Goal: Task Accomplishment & Management: Manage account settings

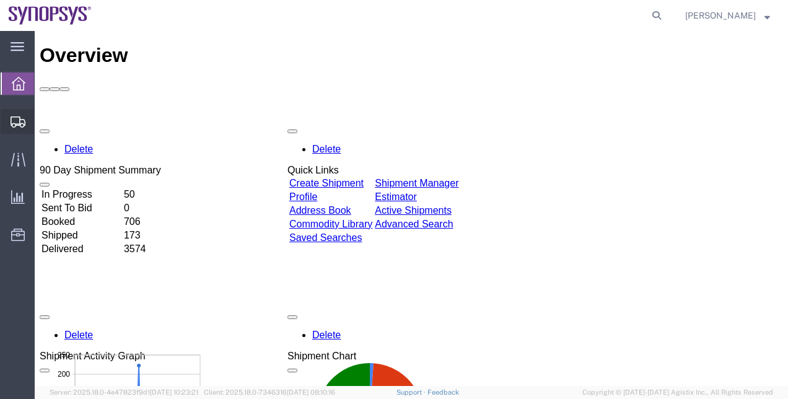
click at [0, 0] on span "Shipment Manager" at bounding box center [0, 0] width 0 height 0
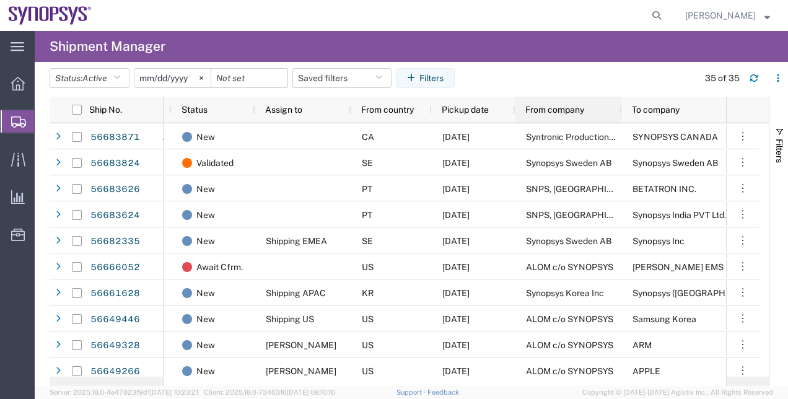
drag, startPoint x: 588, startPoint y: 110, endPoint x: 621, endPoint y: 113, distance: 33.0
click at [621, 113] on div at bounding box center [621, 110] width 5 height 26
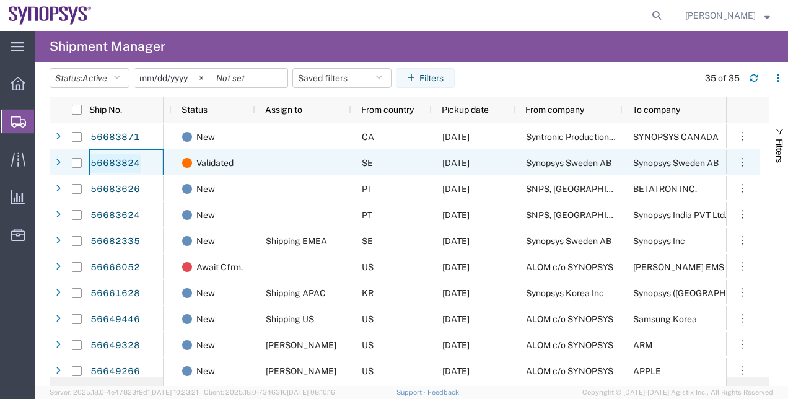
click at [131, 162] on link "56683824" at bounding box center [115, 164] width 51 height 20
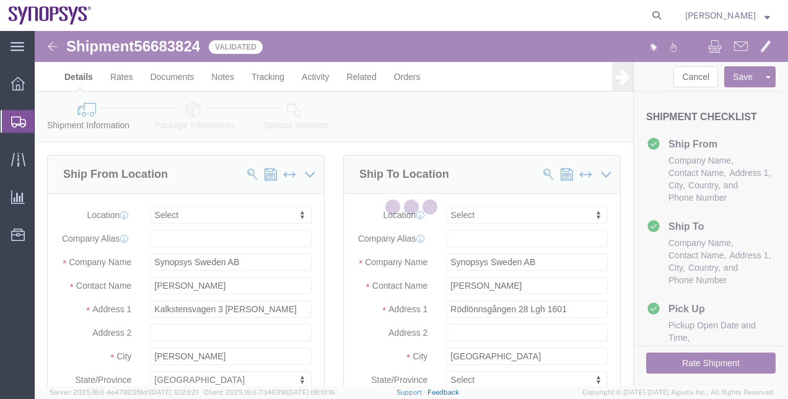
select select
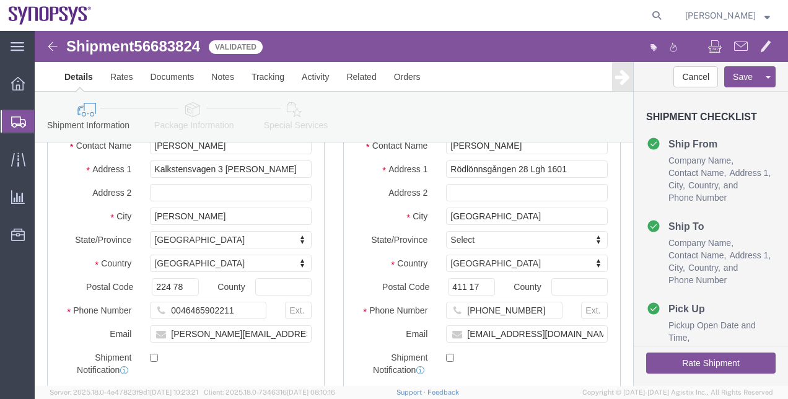
scroll to position [144, 0]
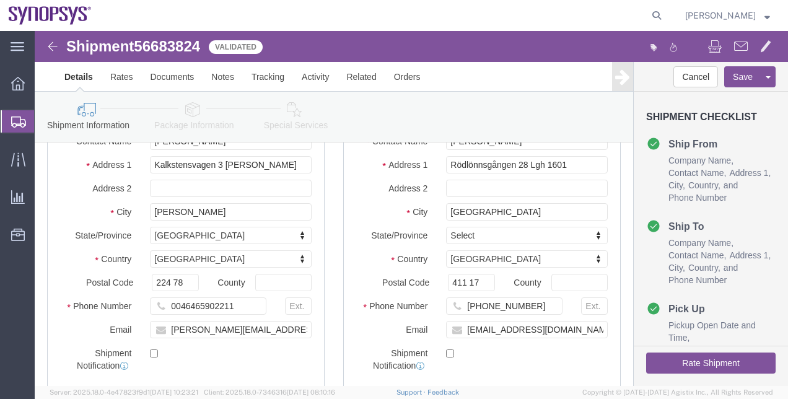
click icon
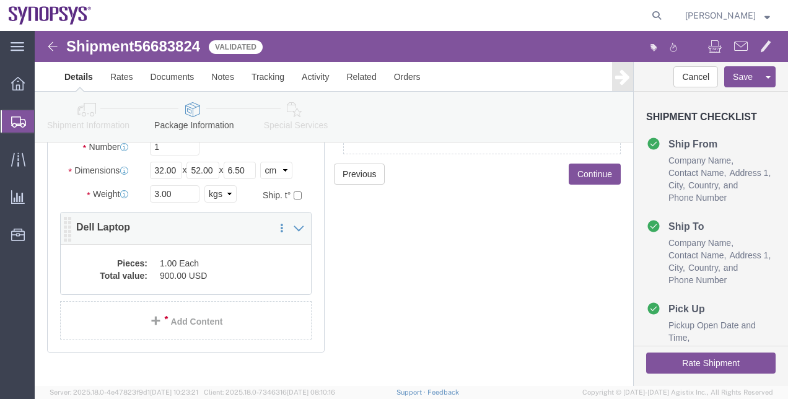
click div "Pieces: 1.00 Each Total value: 900.00 USD"
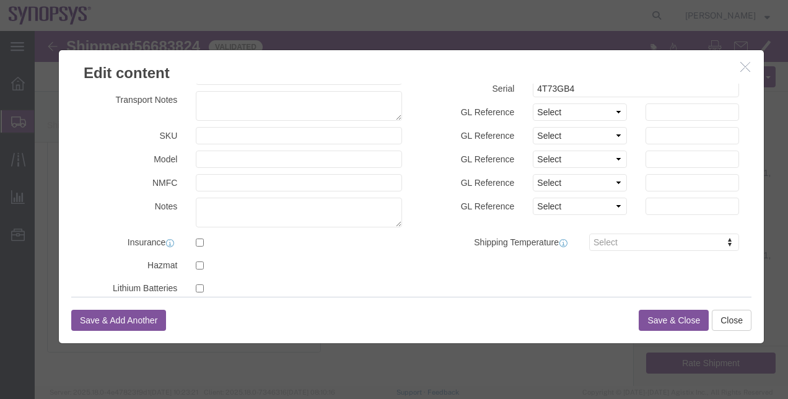
scroll to position [140, 0]
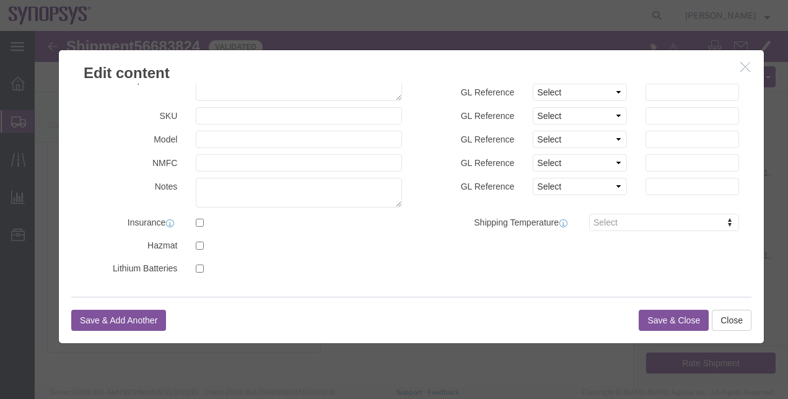
click icon "button"
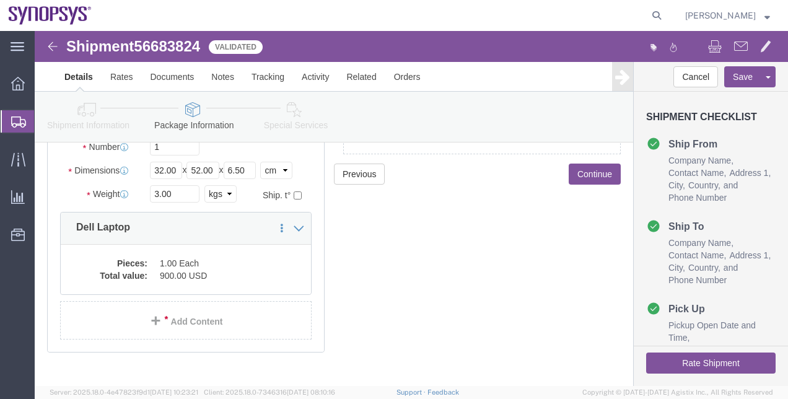
click button "Rate Shipment"
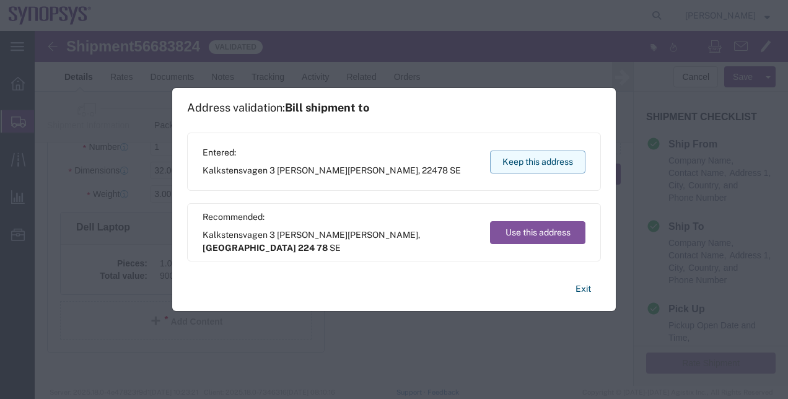
click at [545, 164] on button "Keep this address" at bounding box center [537, 162] width 95 height 23
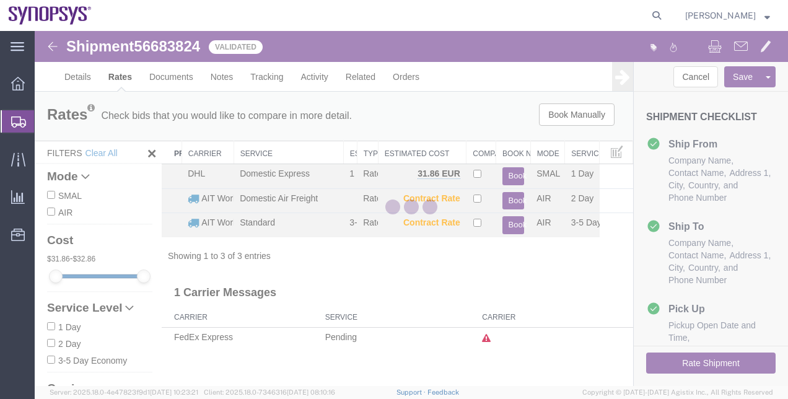
scroll to position [0, 0]
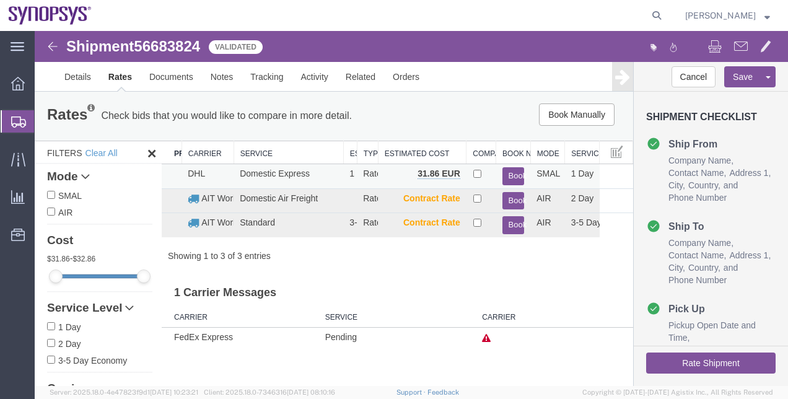
click at [514, 172] on button "Book" at bounding box center [513, 176] width 22 height 18
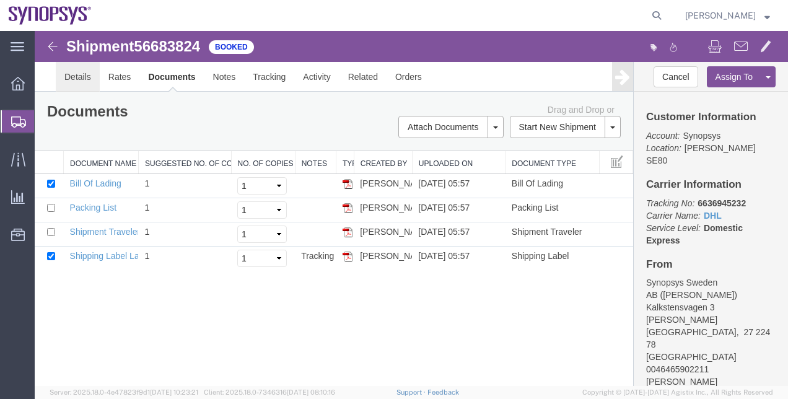
drag, startPoint x: 121, startPoint y: 110, endPoint x: 87, endPoint y: 79, distance: 46.5
click at [87, 79] on link "Details" at bounding box center [78, 77] width 44 height 30
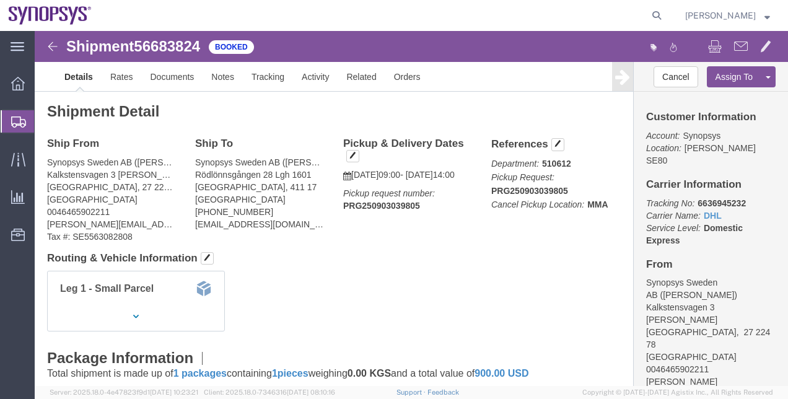
click at [0, 0] on span "Shipment Manager" at bounding box center [0, 0] width 0 height 0
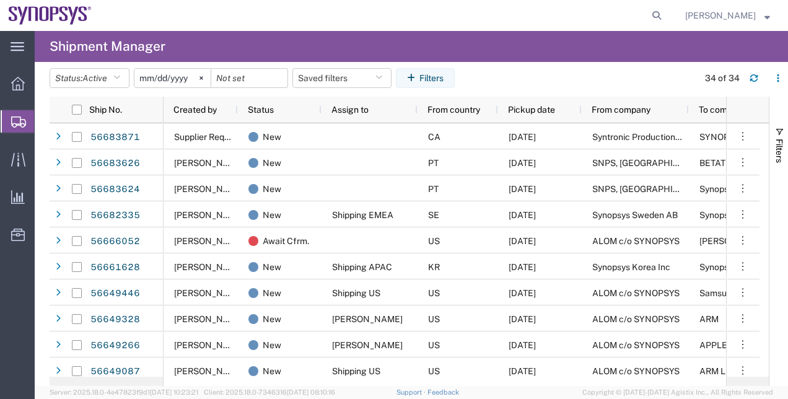
scroll to position [0, 79]
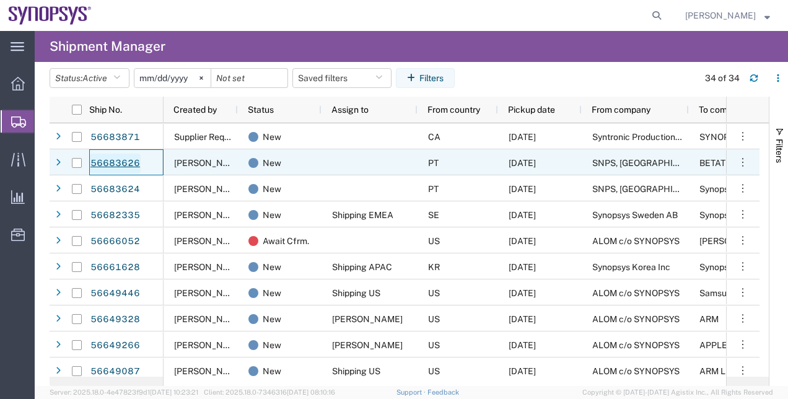
click at [123, 162] on link "56683626" at bounding box center [115, 164] width 51 height 20
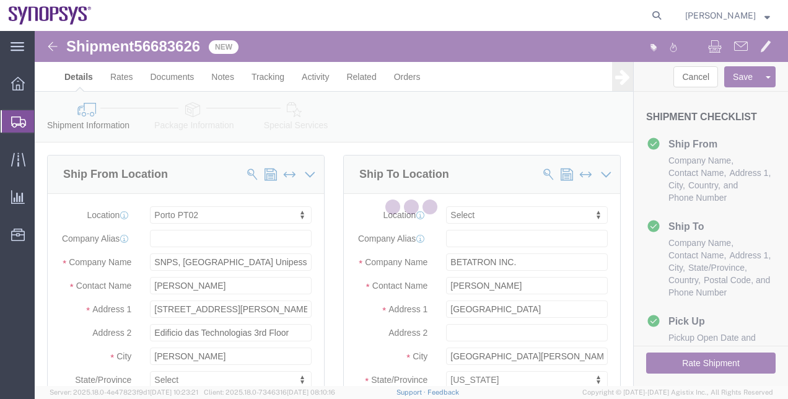
select select "63151"
select select
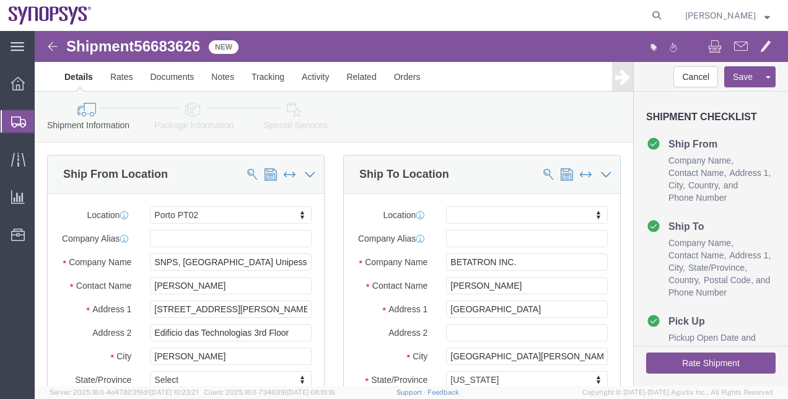
click icon
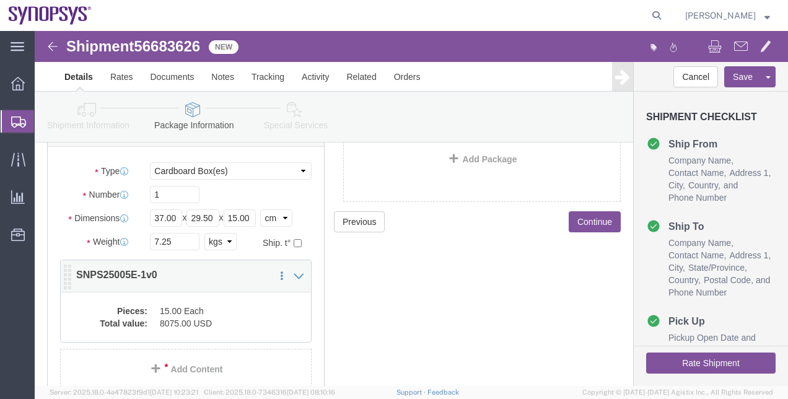
click dd "8075.00 USD"
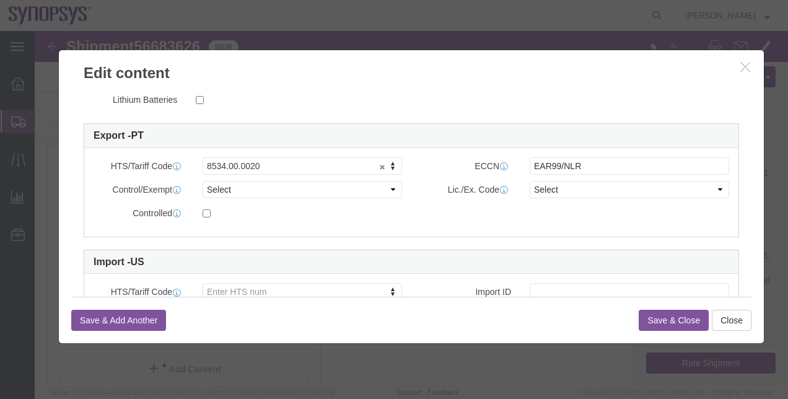
scroll to position [312, 0]
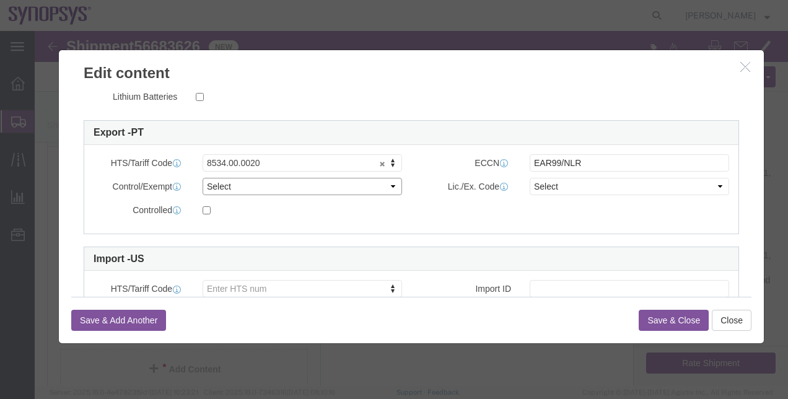
click select "Select ATF BIS DEA EPA FDA FTR ITAR OFAC Other (OPA)"
select select "BIS"
click select "Select ATF BIS DEA EPA FDA FTR ITAR OFAC Other (OPA)"
click select "Select AGR-Agricultural APP-Computers APR-Additional Permissive Exports AVS-Air…"
select select "NLR"
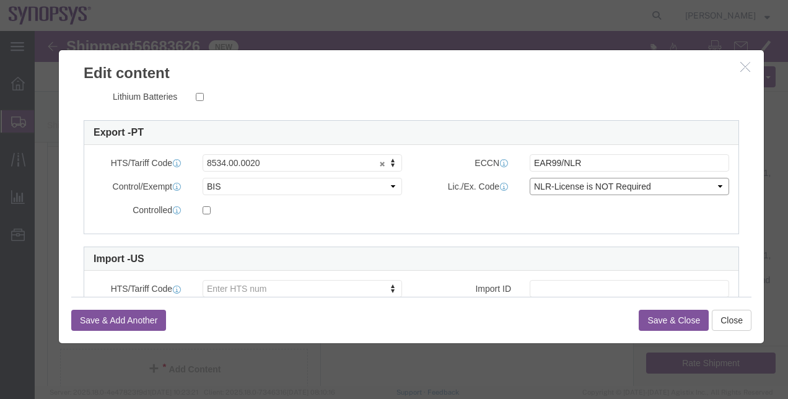
click select "Select AGR-Agricultural APP-Computers APR-Additional Permissive Exports AVS-Air…"
click button "Save & Close"
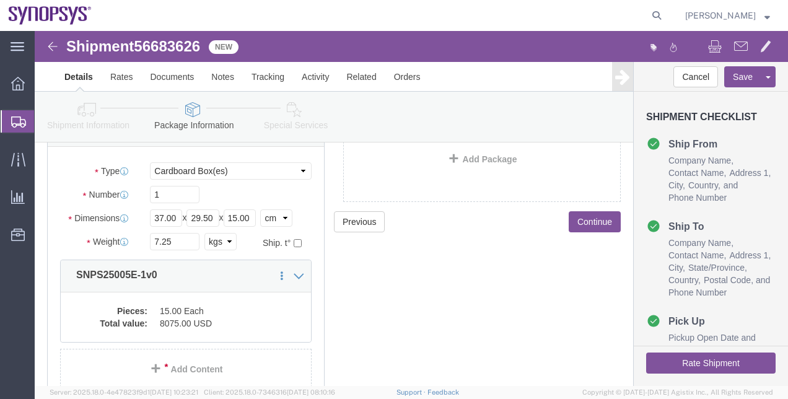
click icon
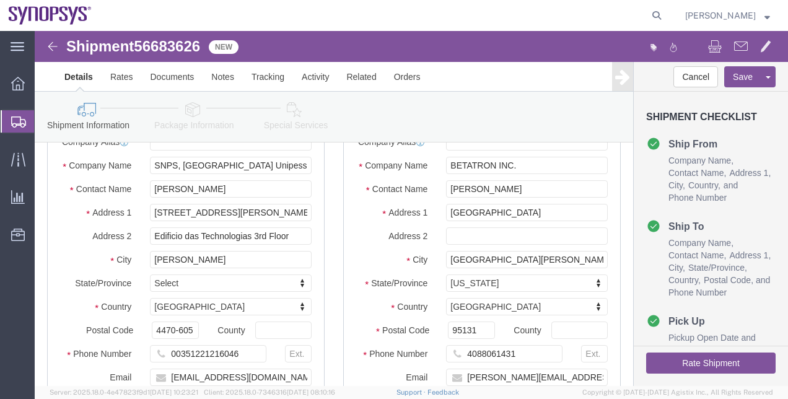
click icon
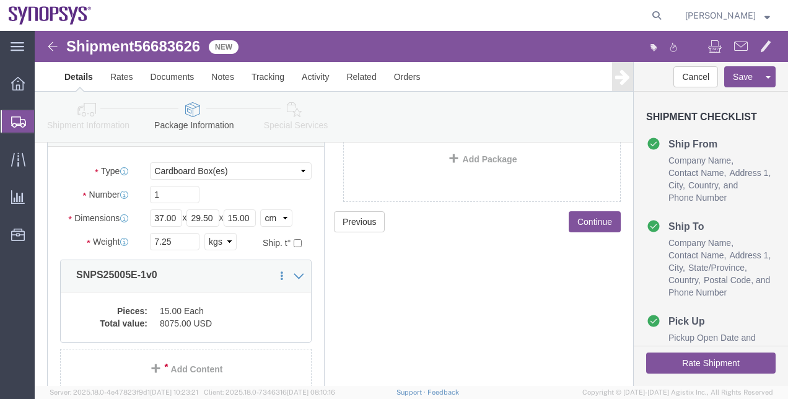
click icon
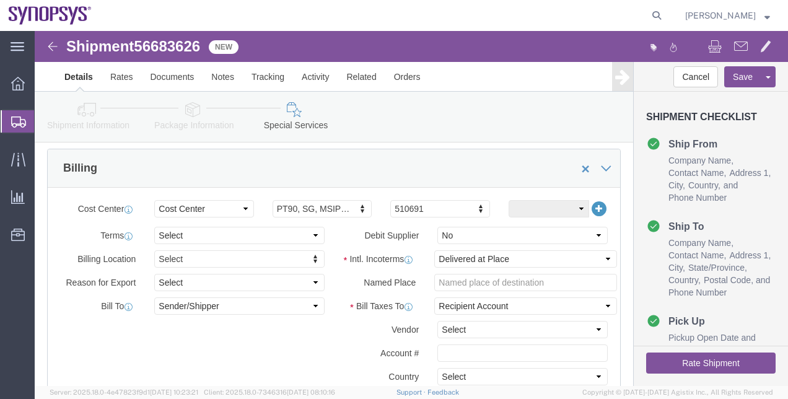
scroll to position [582, 0]
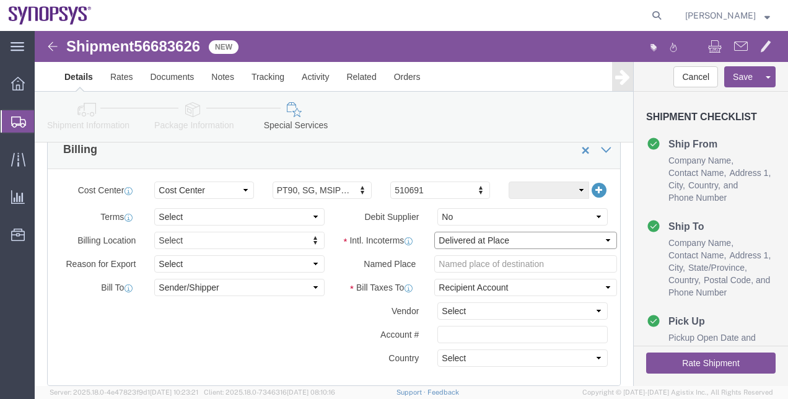
click select "Select Carriage Insurance Paid Carriage Paid To Cost and Freight Cost Insurance…"
select select "DDP"
click select "Select Carriage Insurance Paid Carriage Paid To Cost and Freight Cost Insurance…"
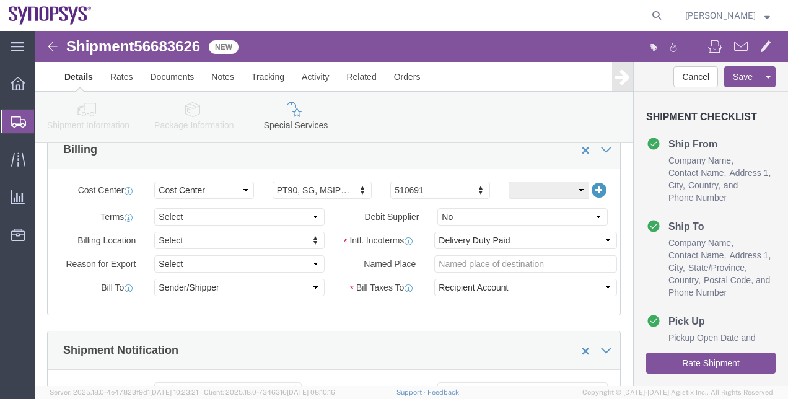
click button "Rate Shipment"
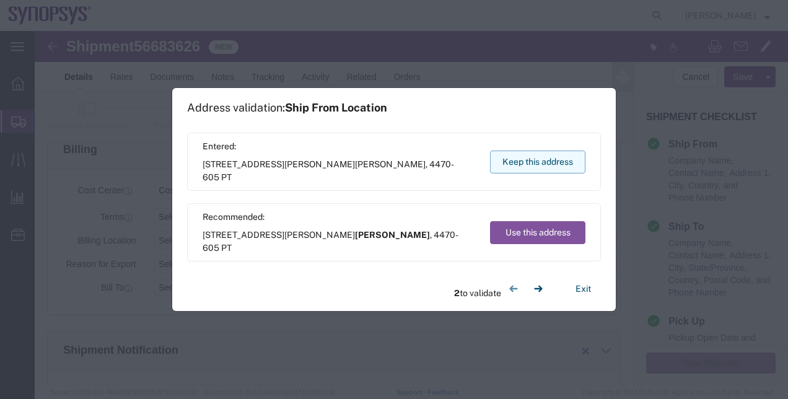
click at [542, 163] on button "Keep this address" at bounding box center [537, 162] width 95 height 23
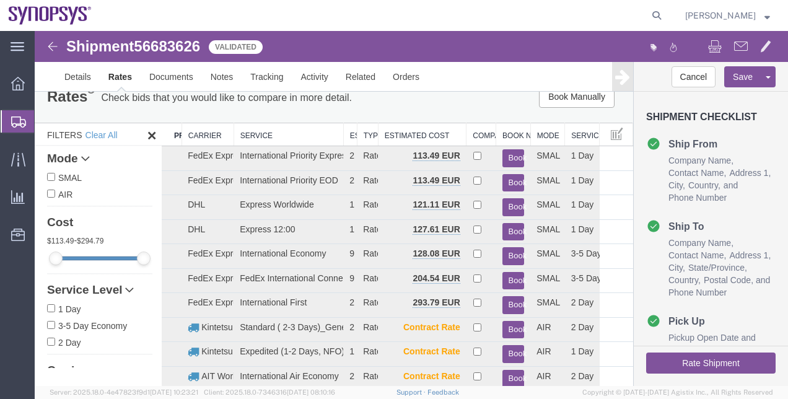
scroll to position [15, 0]
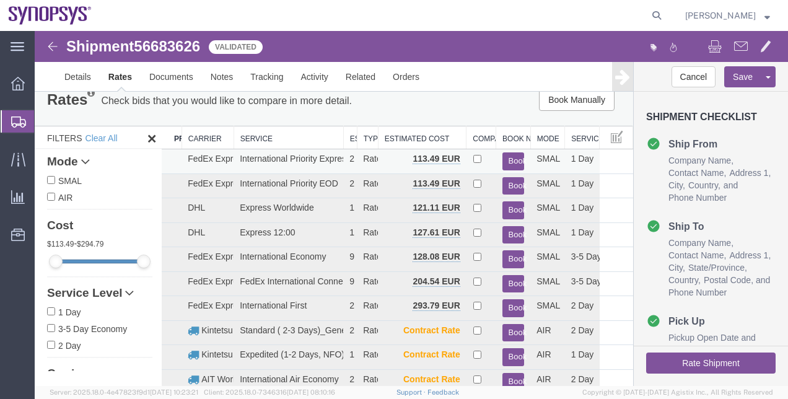
click at [507, 162] on button "Book" at bounding box center [513, 161] width 22 height 18
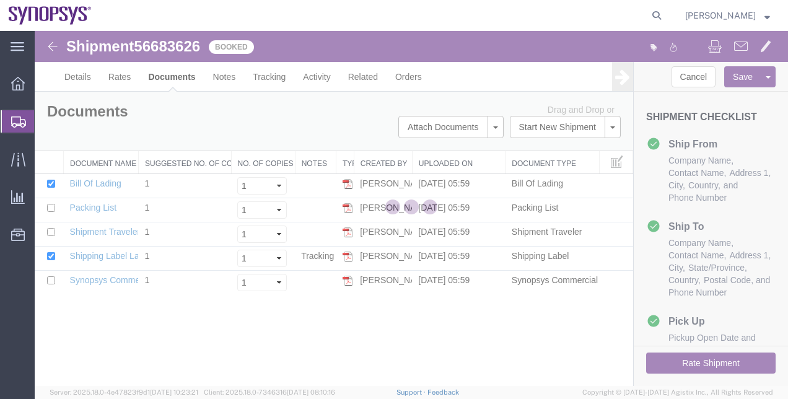
scroll to position [0, 0]
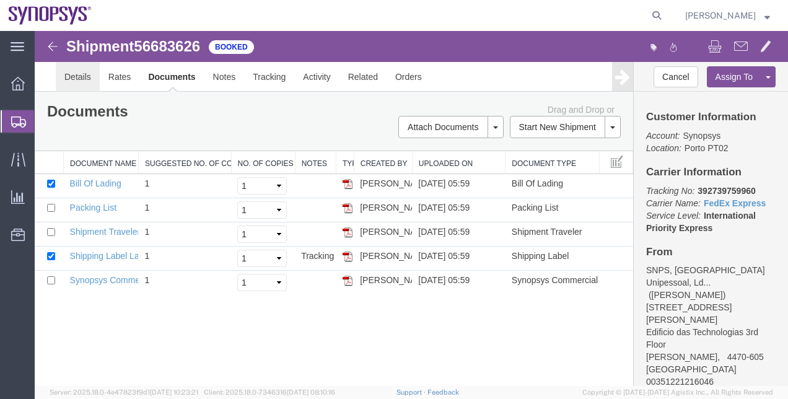
click at [69, 85] on link "Details" at bounding box center [78, 77] width 44 height 30
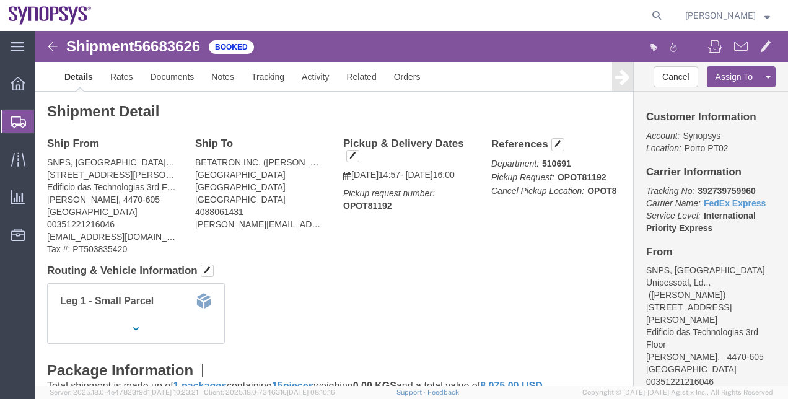
click link "Details"
click at [0, 0] on span "Shipment Manager" at bounding box center [0, 0] width 0 height 0
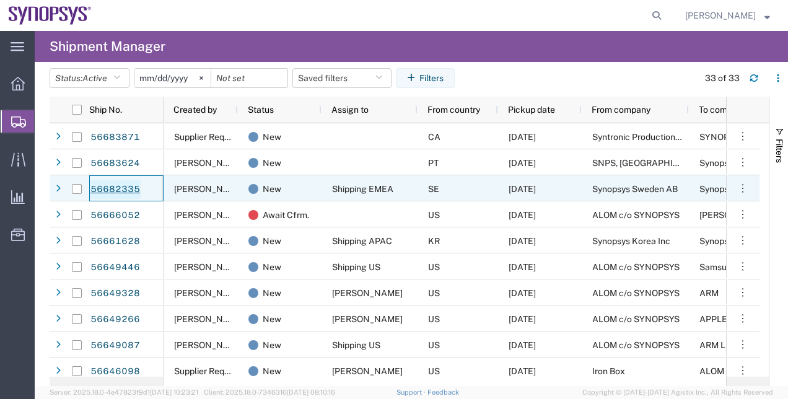
click at [126, 189] on link "56682335" at bounding box center [115, 190] width 51 height 20
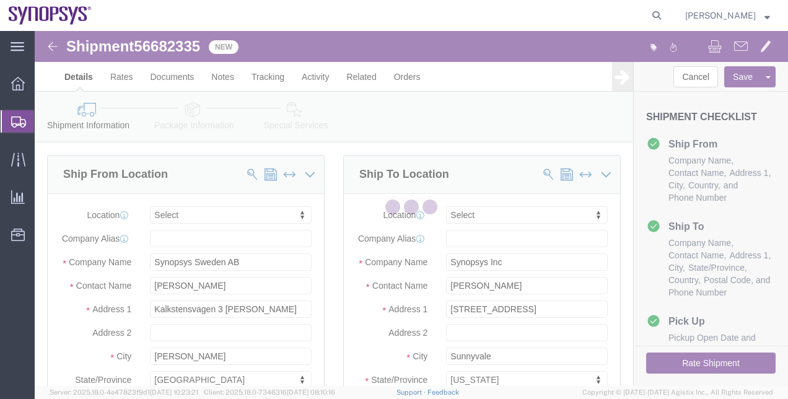
select select
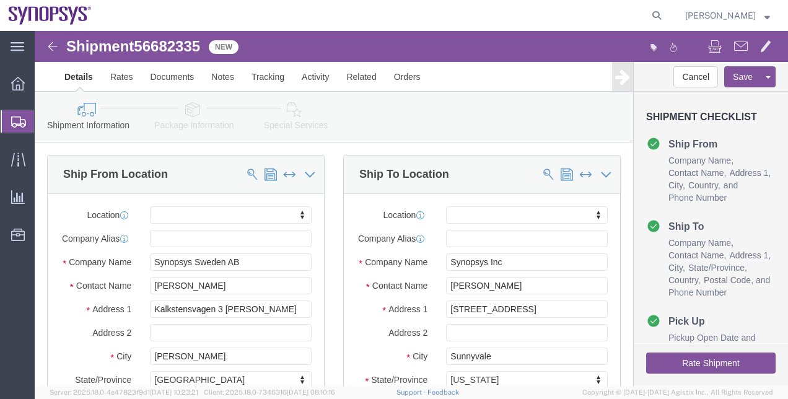
click link "Package Information"
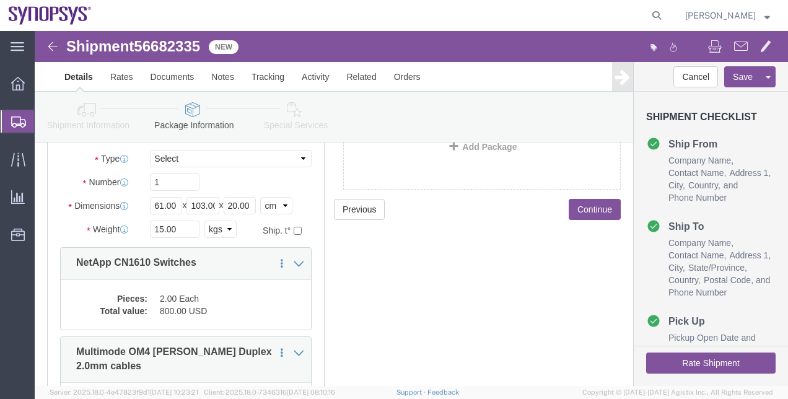
scroll to position [111, 0]
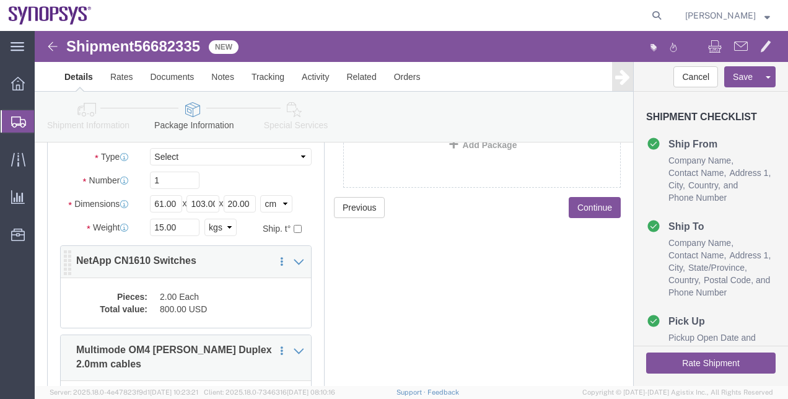
click dd "2.00 Each"
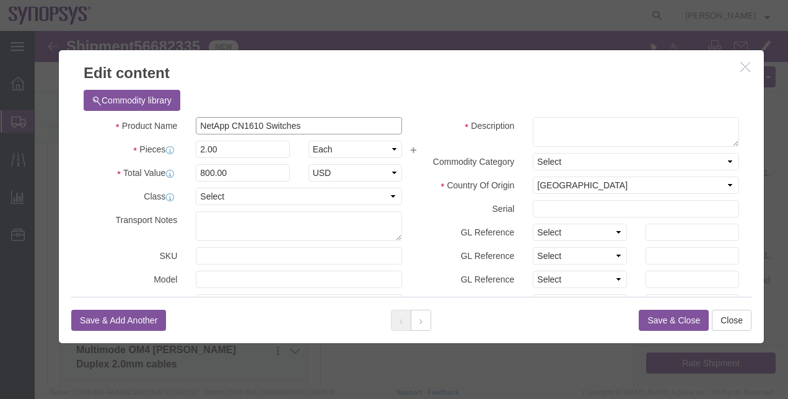
drag, startPoint x: 224, startPoint y: 95, endPoint x: 156, endPoint y: 93, distance: 67.5
click input "NetApp CN1610 Switches"
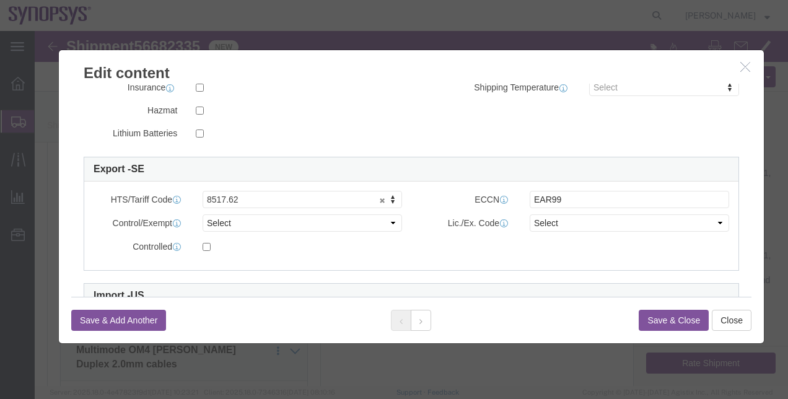
scroll to position [282, 0]
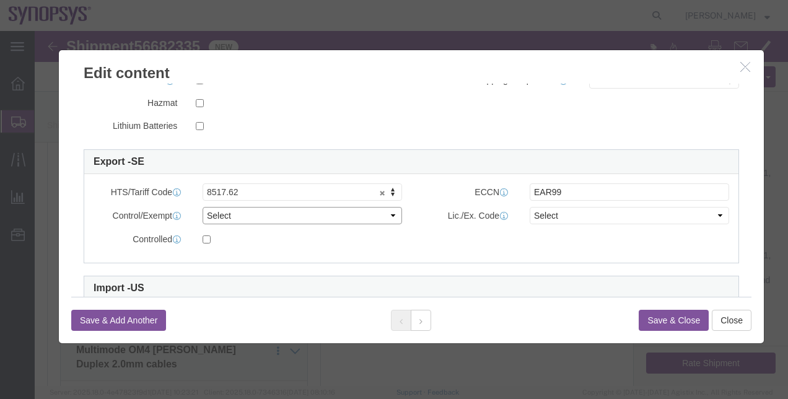
click select "Select ATF BIS DEA EPA FDA FTR ITAR OFAC Other (OPA)"
select select "BIS"
click select "Select ATF BIS DEA EPA FDA FTR ITAR OFAC Other (OPA)"
click select "Select AGR-Agricultural APP-Computers APR-Additional Permissive Exports AVS-Air…"
select select "NLR"
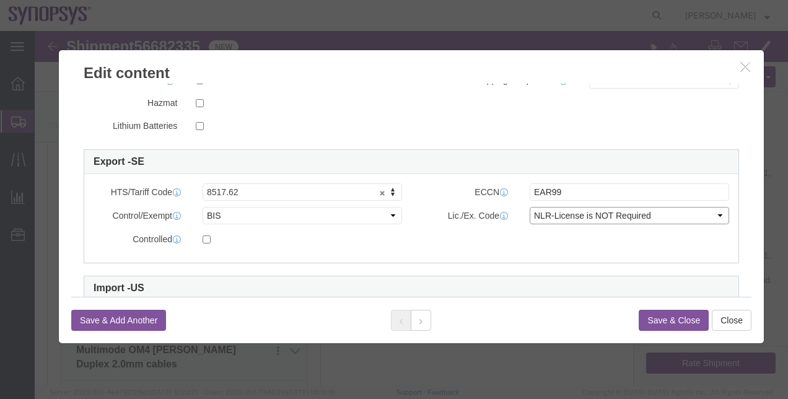
click select "Select AGR-Agricultural APP-Computers APR-Additional Permissive Exports AVS-Air…"
click button "Save & Close"
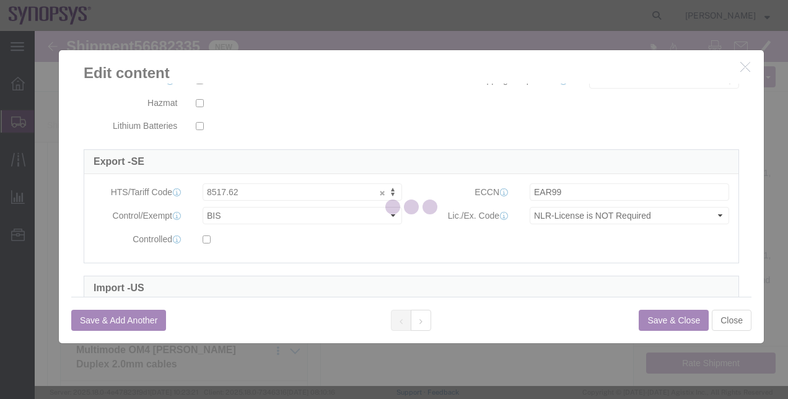
drag, startPoint x: 721, startPoint y: 207, endPoint x: 718, endPoint y: 173, distance: 34.8
click div
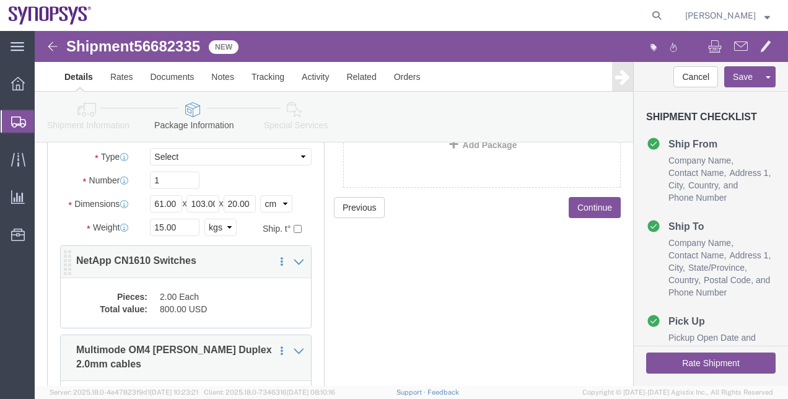
click dd "2.00 Each"
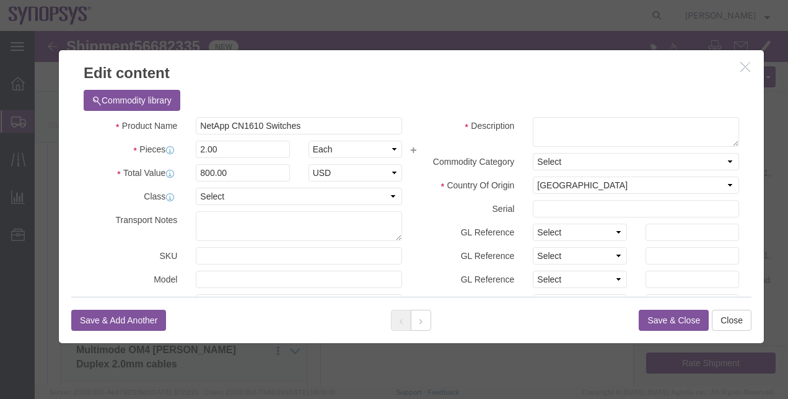
click icon "button"
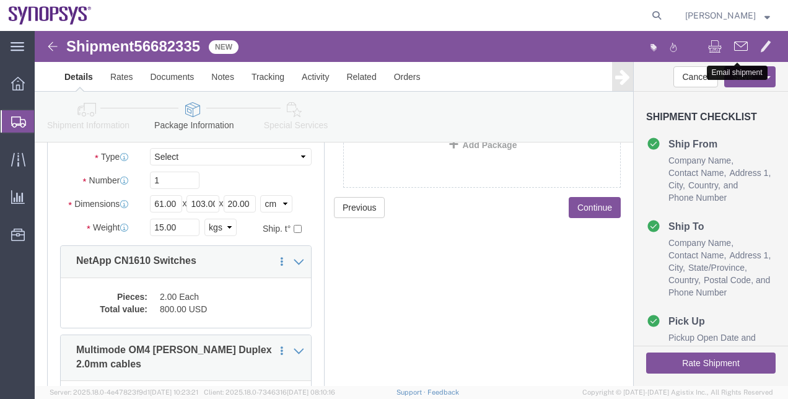
click span
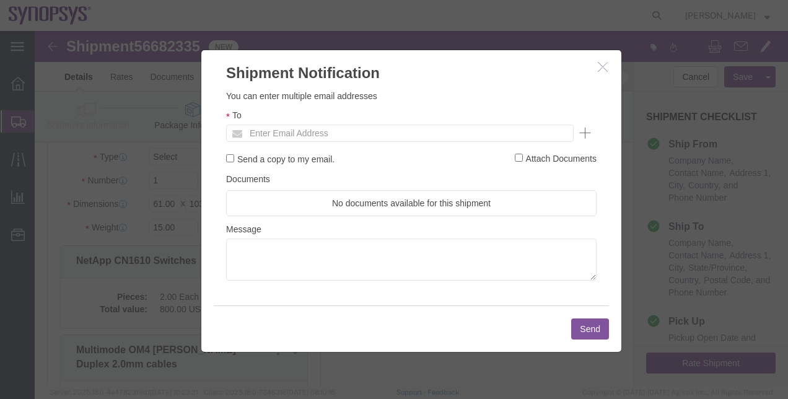
click ul "Enter Email Address"
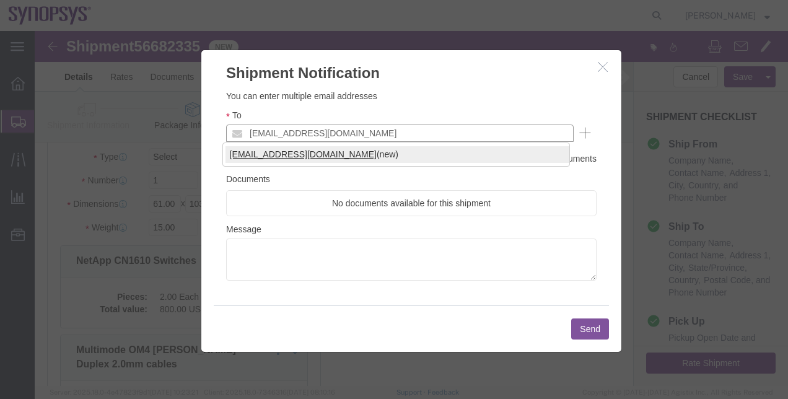
type input "[EMAIL_ADDRESS][DOMAIN_NAME]"
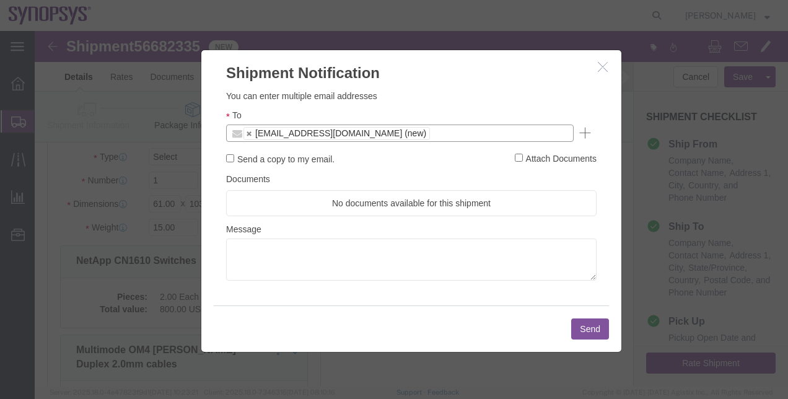
click button "Send"
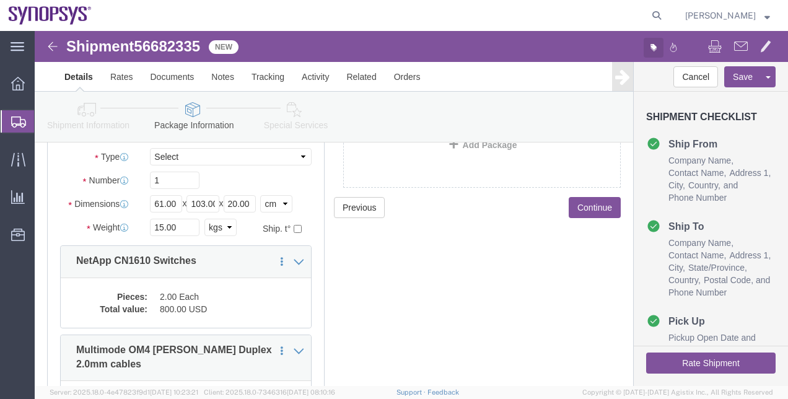
click button "button"
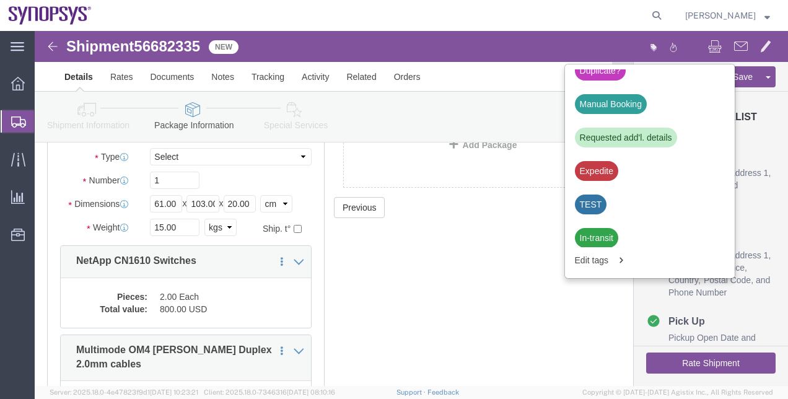
scroll to position [534, 0]
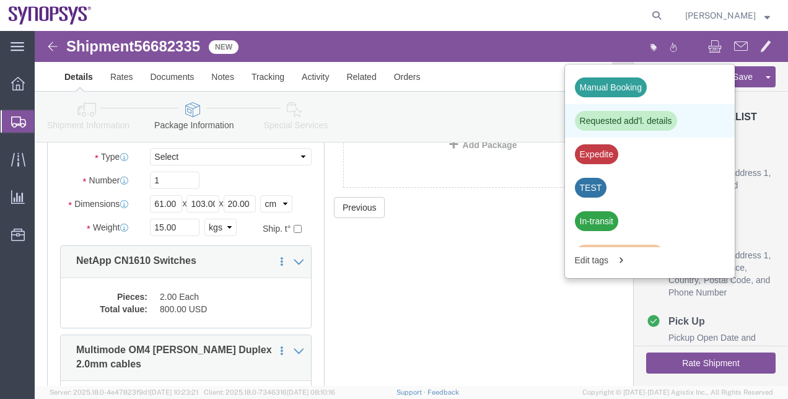
click div "Requested add'l. details"
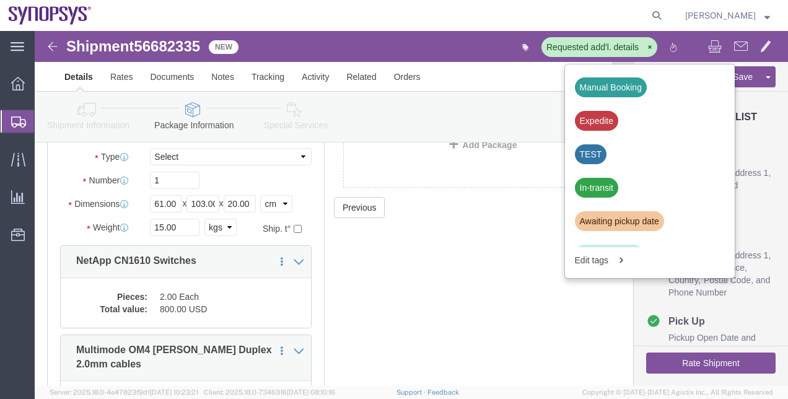
click div "Previous Continue"
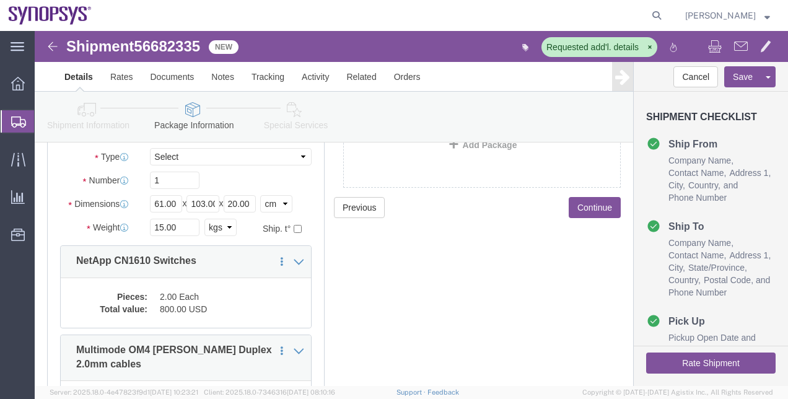
click icon
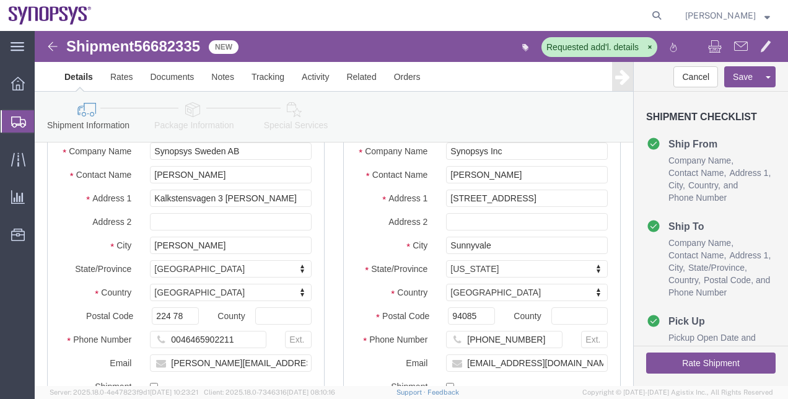
click at [0, 0] on span "Shipment Manager" at bounding box center [0, 0] width 0 height 0
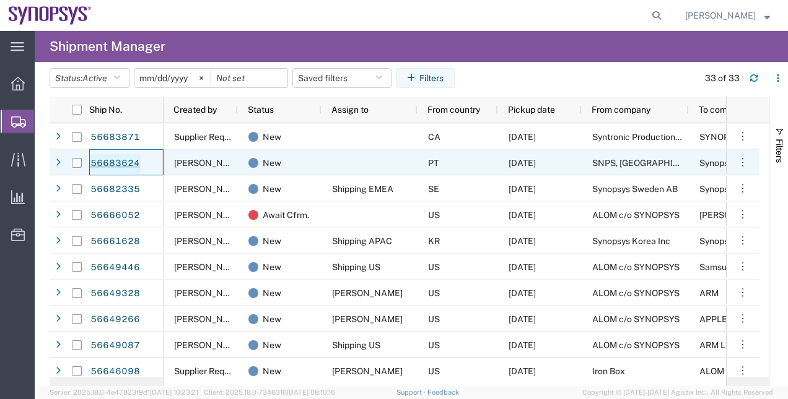
click at [116, 168] on link "56683624" at bounding box center [115, 164] width 51 height 20
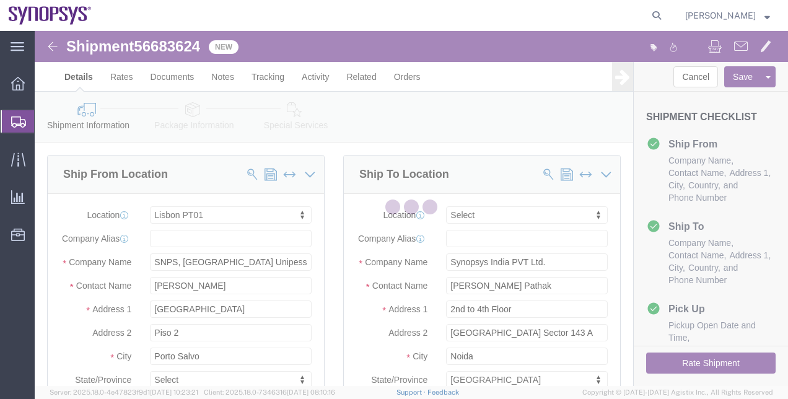
select select "63152"
select select
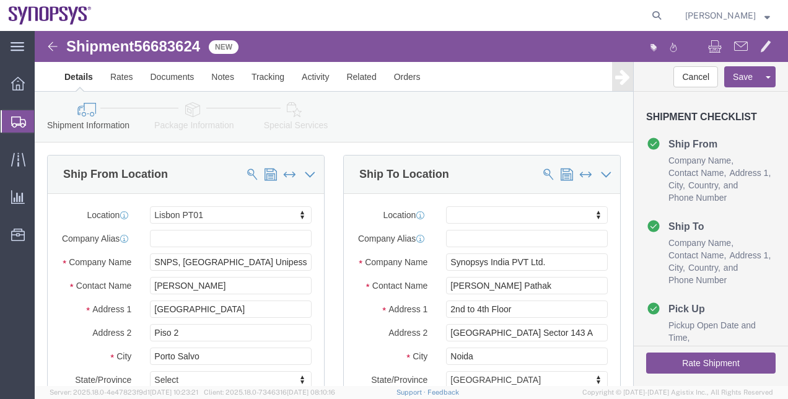
click link "Package Information"
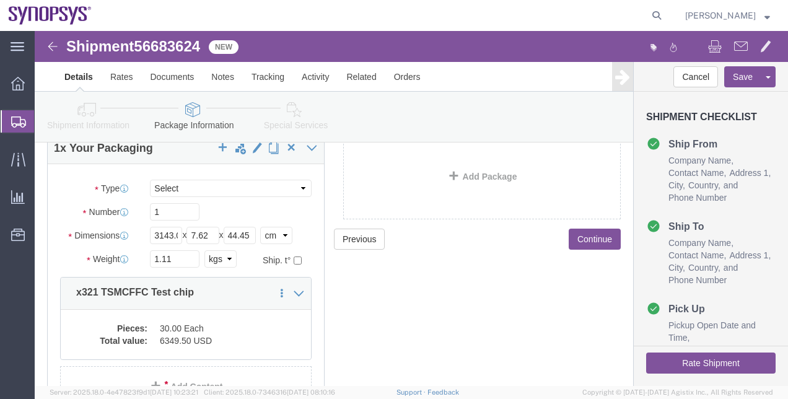
scroll to position [82, 0]
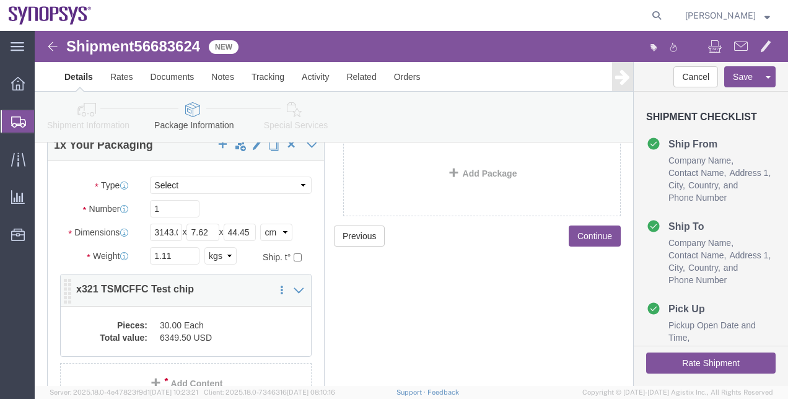
click div "Pieces: 30.00 Each Total value: 6349.50 USD"
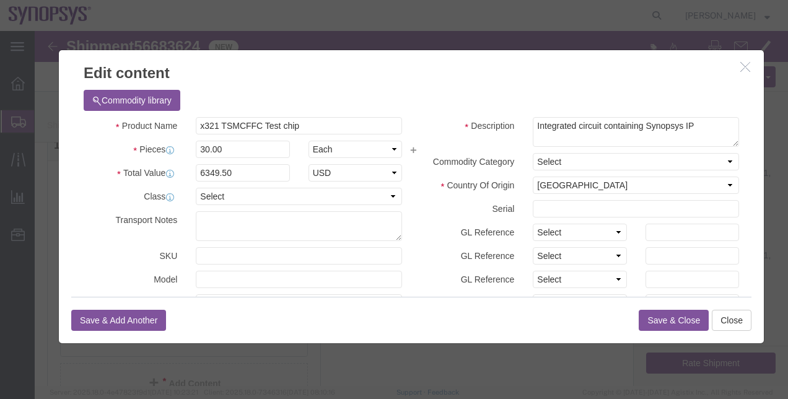
click icon "button"
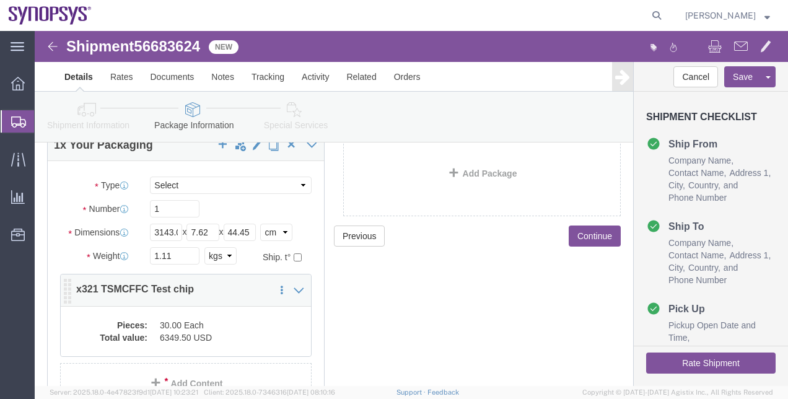
click dl "Pieces: 30.00 Each Total value: 6349.50 USD"
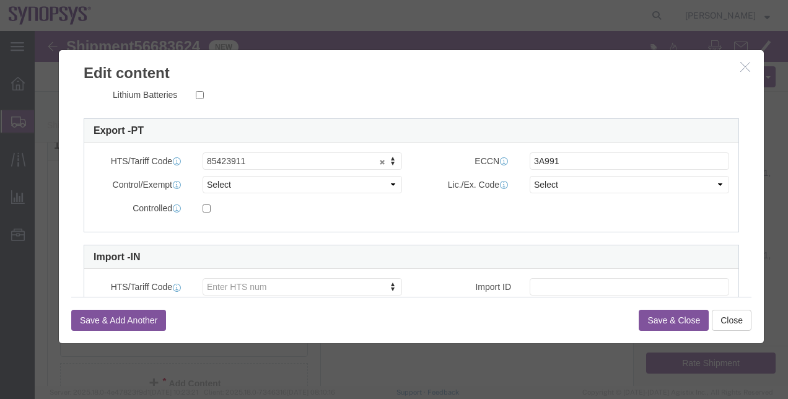
scroll to position [315, 0]
click select "Select ATF BIS DEA EPA FDA FTR ITAR OFAC Other (OPA)"
click select "Select"
click select "Select ATF BIS DEA EPA FDA FTR ITAR OFAC Other (OPA)"
select select "BIS"
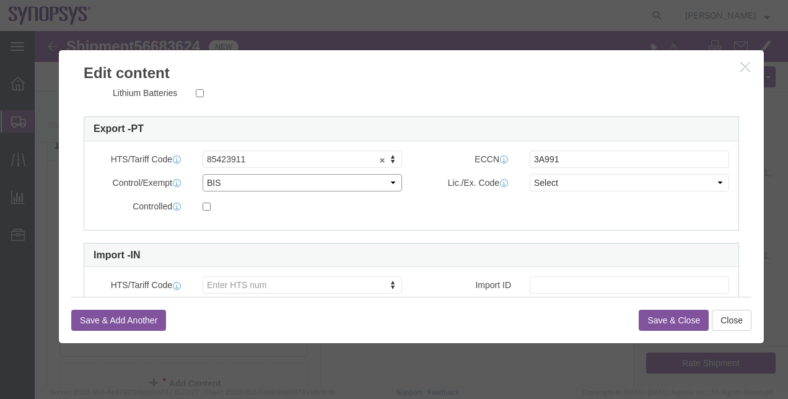
click select "Select ATF BIS DEA EPA FDA FTR ITAR OFAC Other (OPA)"
click select "Select AGR-Agricultural APP-Computers APR-Additional Permissive Exports AVS-Air…"
select select "NLR"
click select "Select AGR-Agricultural APP-Computers APR-Additional Permissive Exports AVS-Air…"
click button "Save & Close"
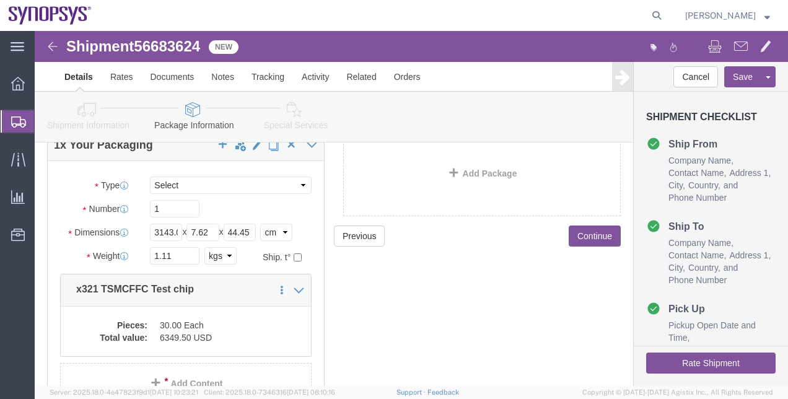
click icon
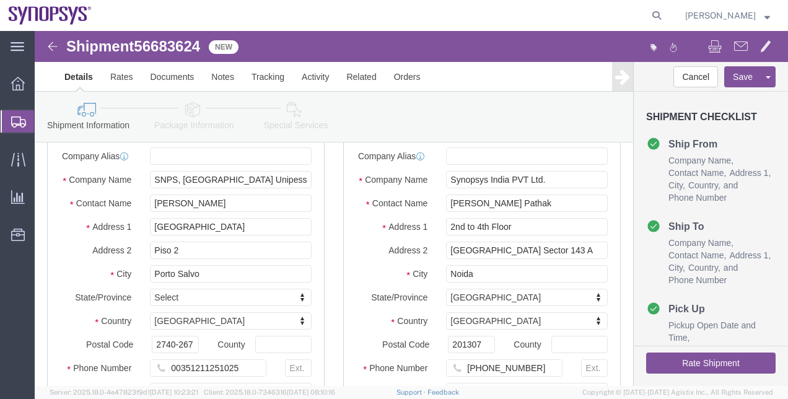
click icon
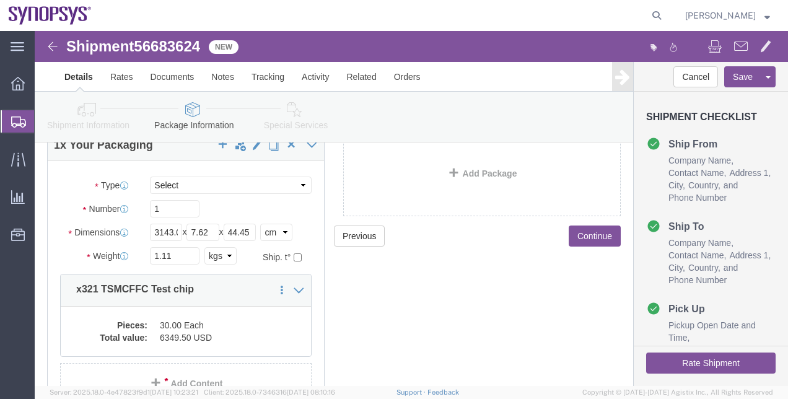
click icon
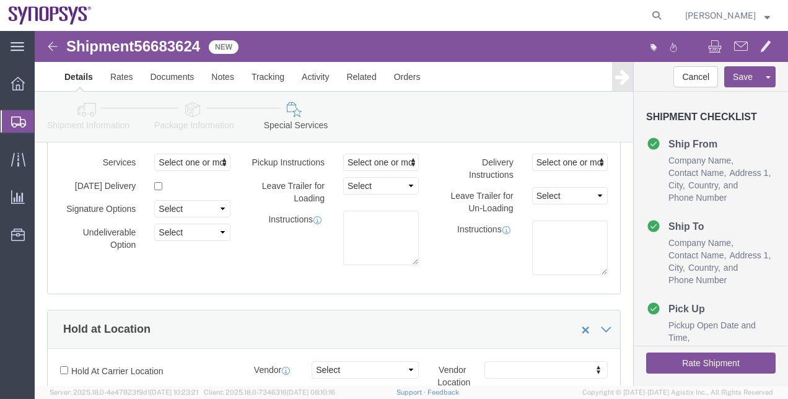
click div
click textarea
type textarea "Value for customs purposed. Free of charge shipment."
click link "Documents"
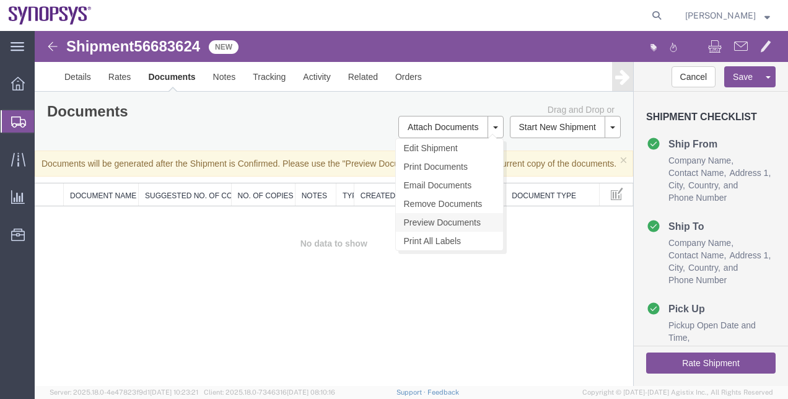
click at [455, 221] on link "Preview Documents" at bounding box center [449, 222] width 107 height 19
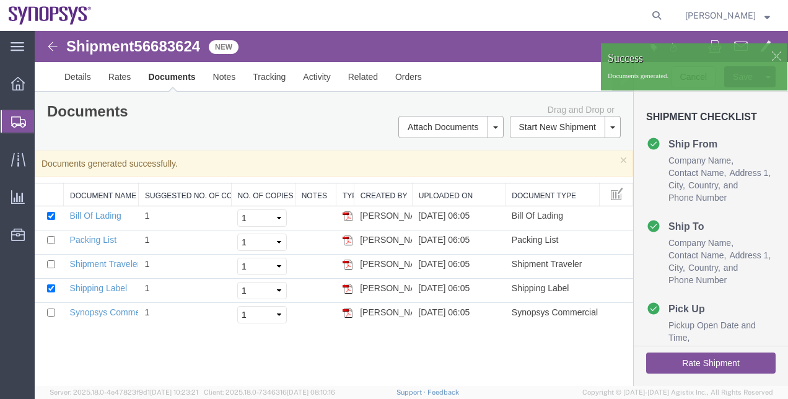
click at [778, 56] on div at bounding box center [776, 55] width 19 height 19
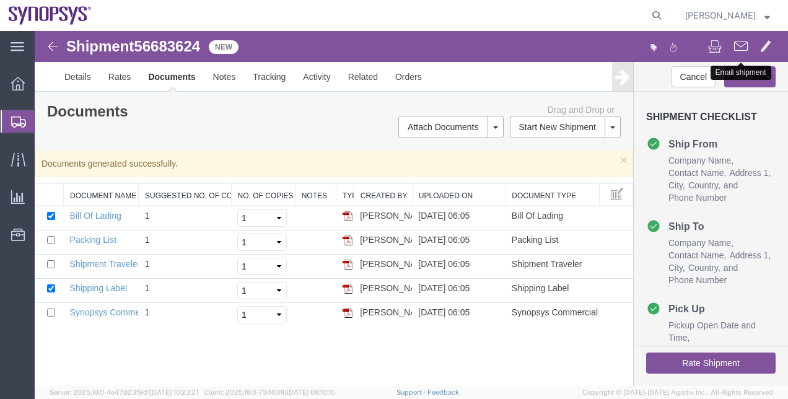
click at [744, 48] on span at bounding box center [741, 45] width 14 height 15
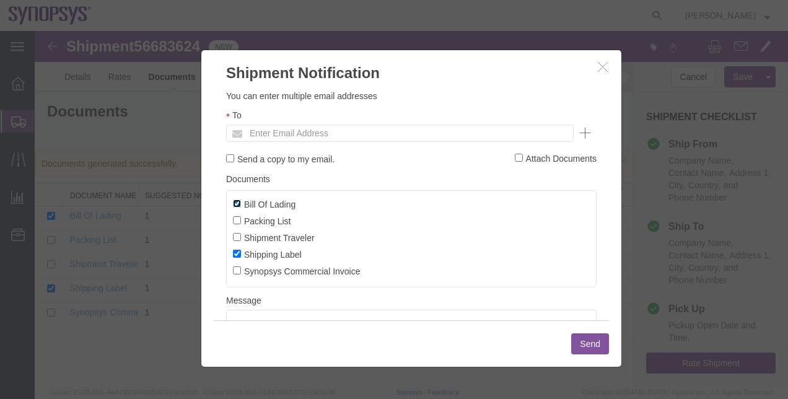
click at [239, 206] on input "Bill Of Lading" at bounding box center [237, 203] width 8 height 8
checkbox input "false"
click at [237, 273] on input "Synopsys Commercial Invoice" at bounding box center [237, 270] width 8 height 8
checkbox input "true"
click at [238, 255] on input "Shipping Label" at bounding box center [237, 254] width 8 height 8
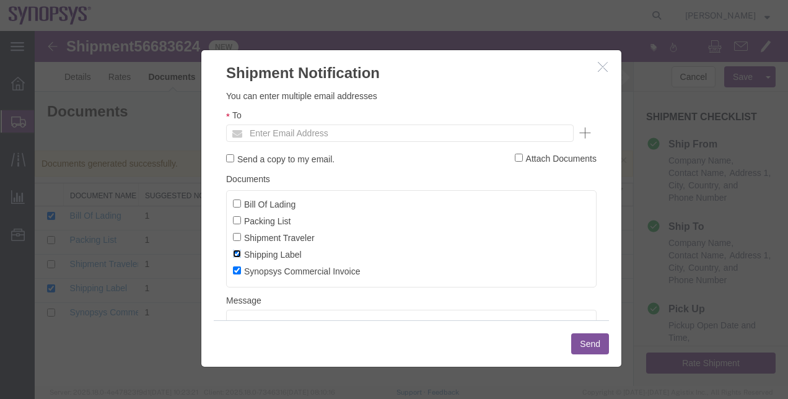
checkbox input "false"
click at [236, 219] on input "Packing List" at bounding box center [237, 220] width 8 height 8
checkbox input "true"
click at [278, 132] on input "text" at bounding box center [315, 133] width 145 height 16
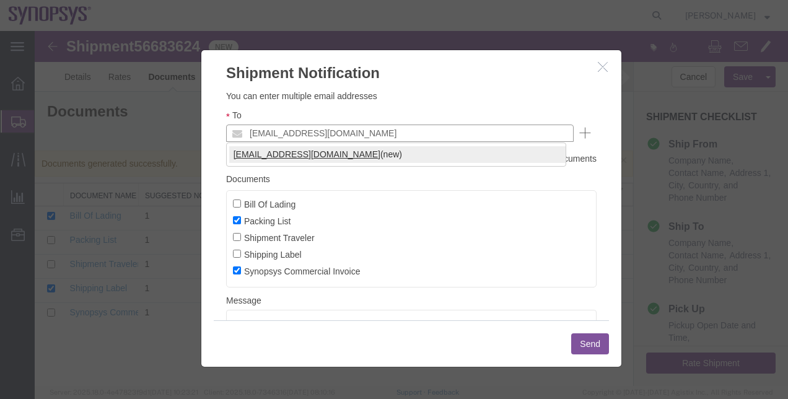
type input "[EMAIL_ADDRESS][DOMAIN_NAME]"
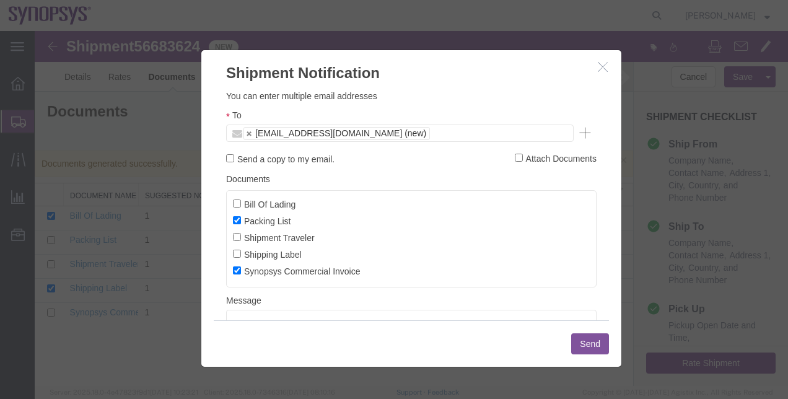
click at [582, 351] on button "Send" at bounding box center [590, 343] width 38 height 21
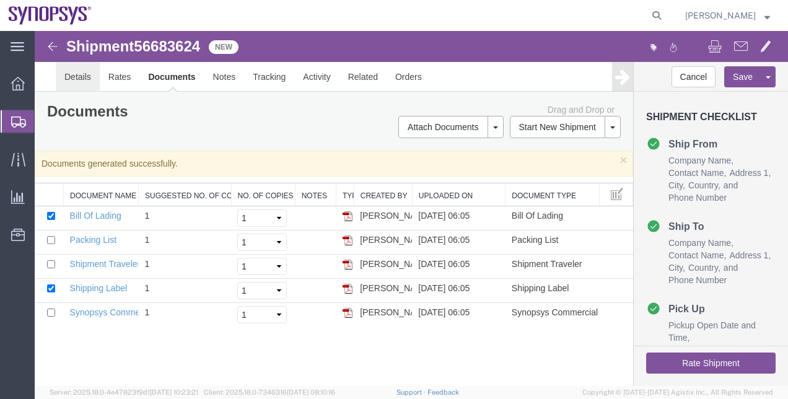
click at [71, 84] on link "Details" at bounding box center [78, 77] width 44 height 30
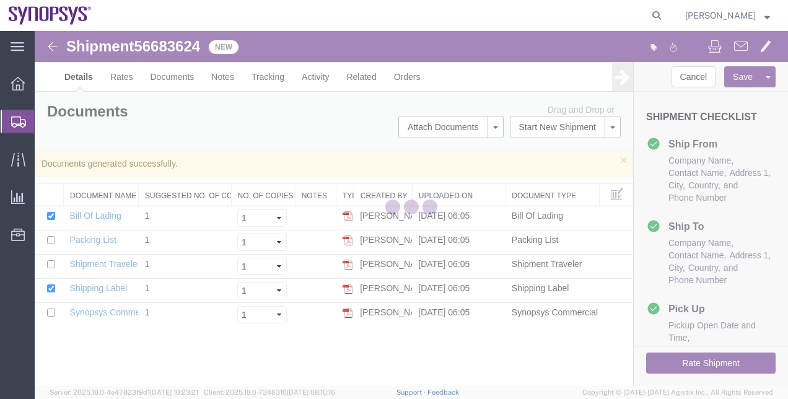
select select "63152"
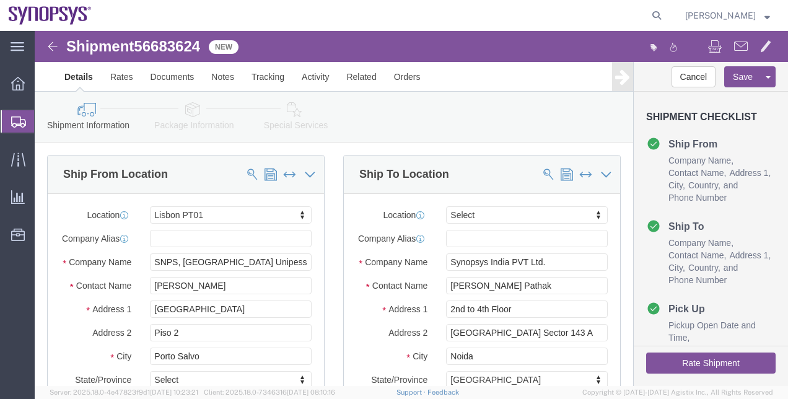
click link "Special Services"
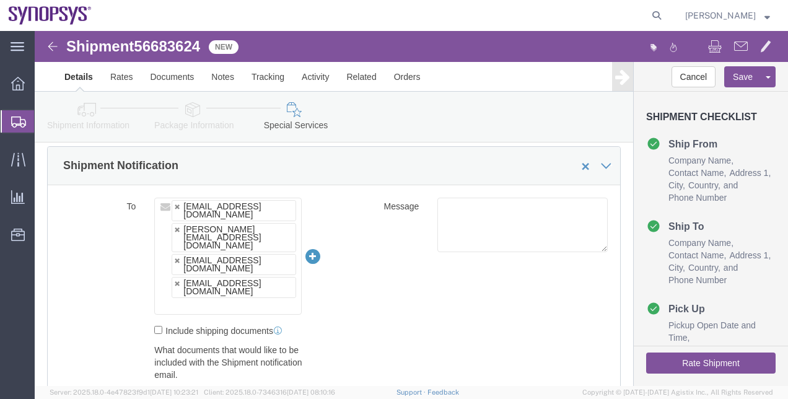
scroll to position [832, 0]
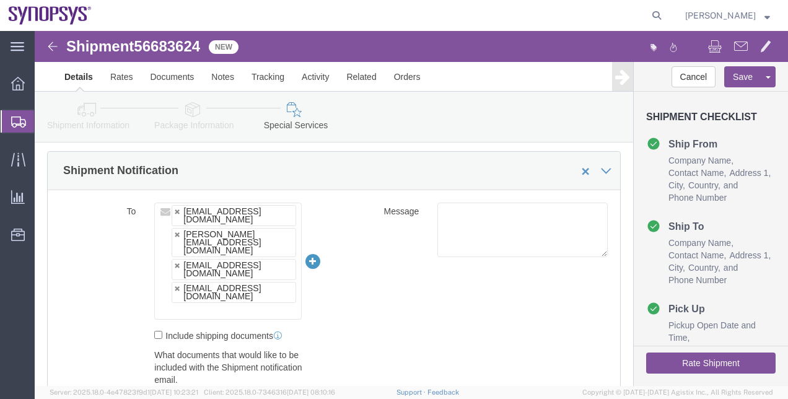
click icon
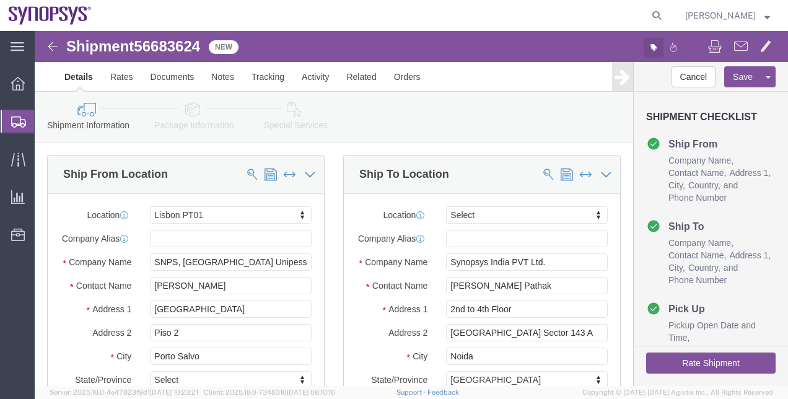
click icon "button"
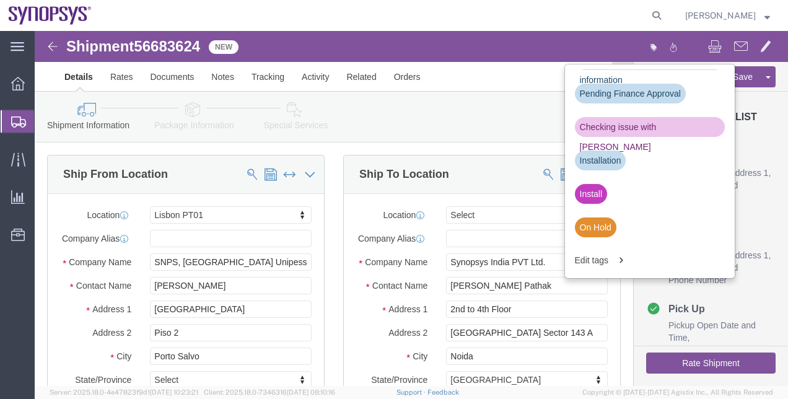
scroll to position [212, 0]
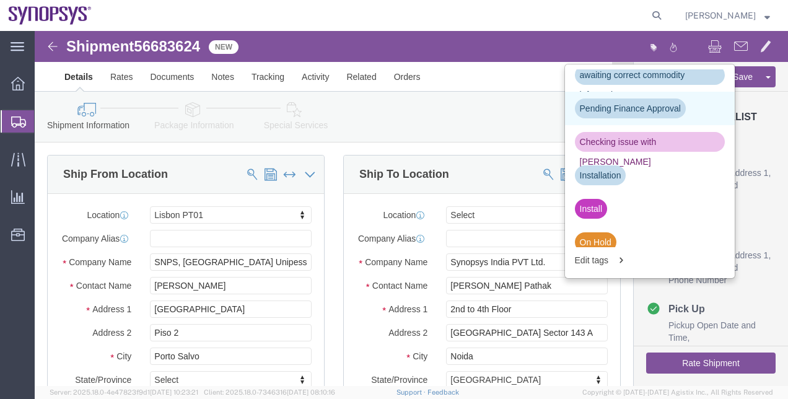
click div "Pending Finance Approval"
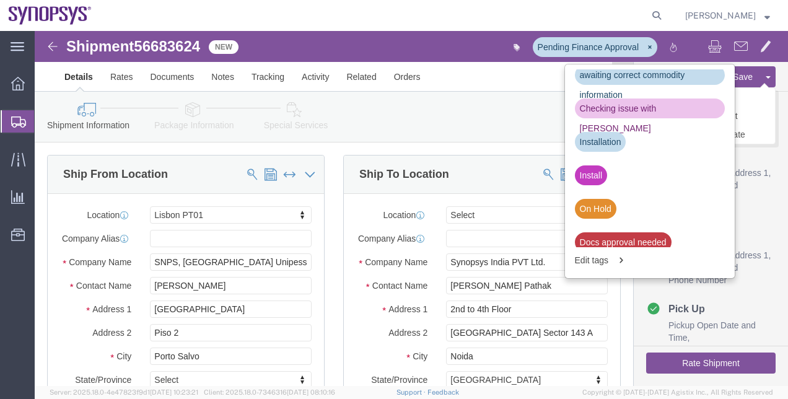
click button
click div "Cancel Save Assign To Clone Shipment Save As Template"
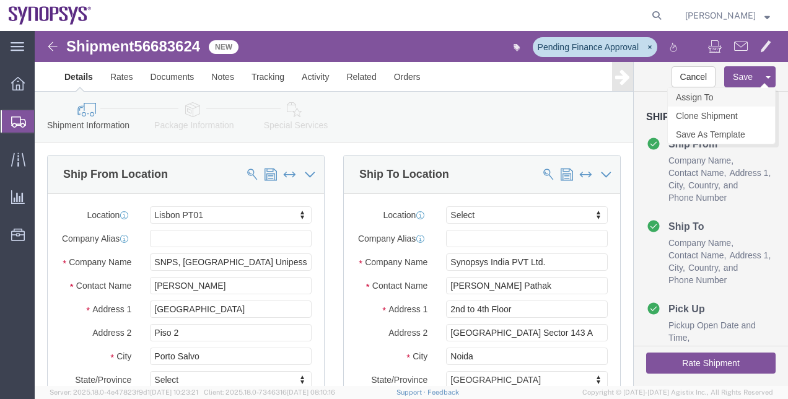
click link "Assign To"
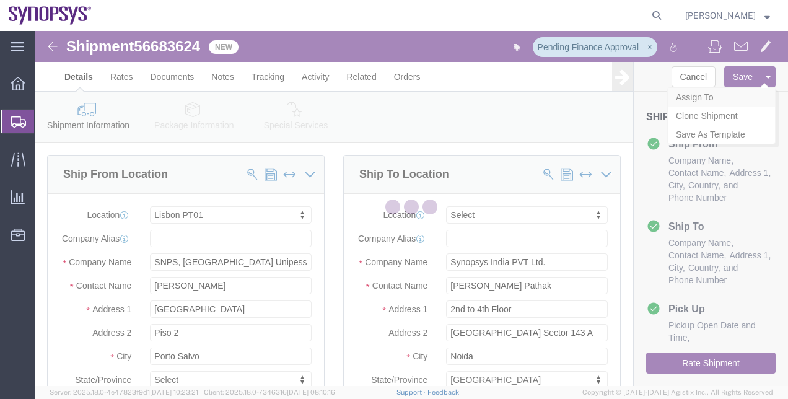
select select
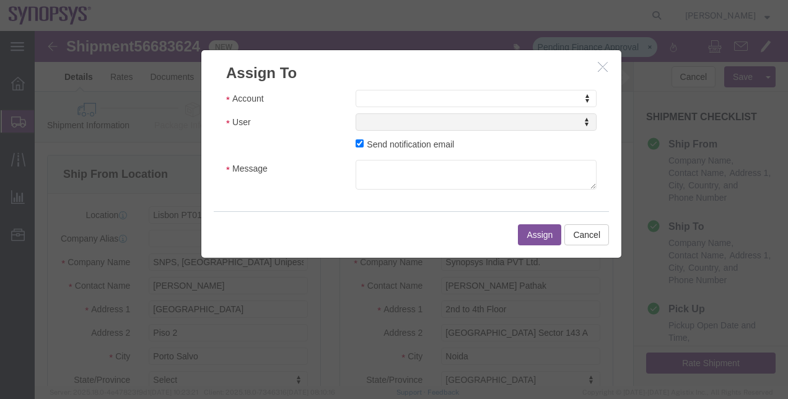
click div "Account Account Account Sanmina Synopsys User User User Send notification email…"
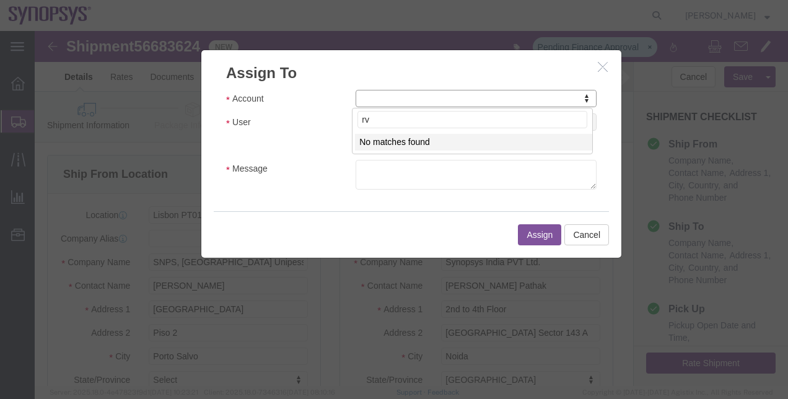
type input "r"
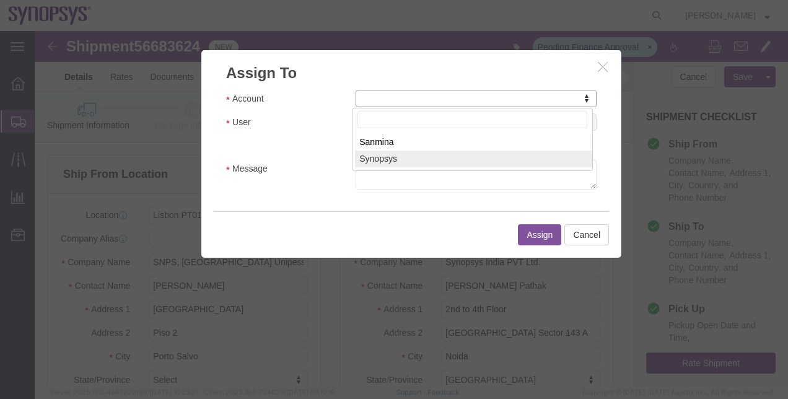
select select "117156"
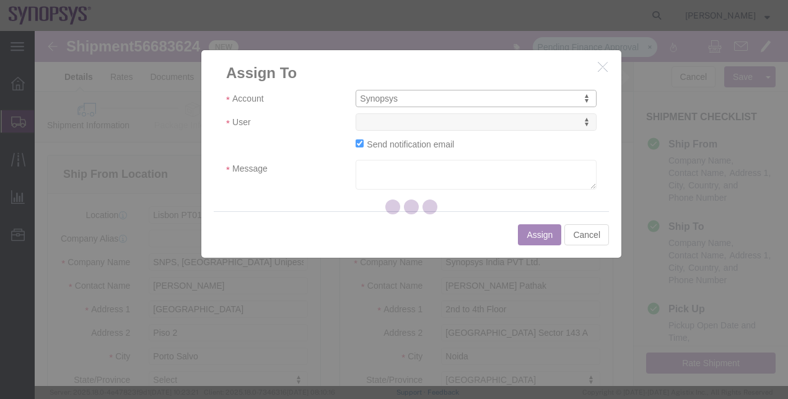
select select
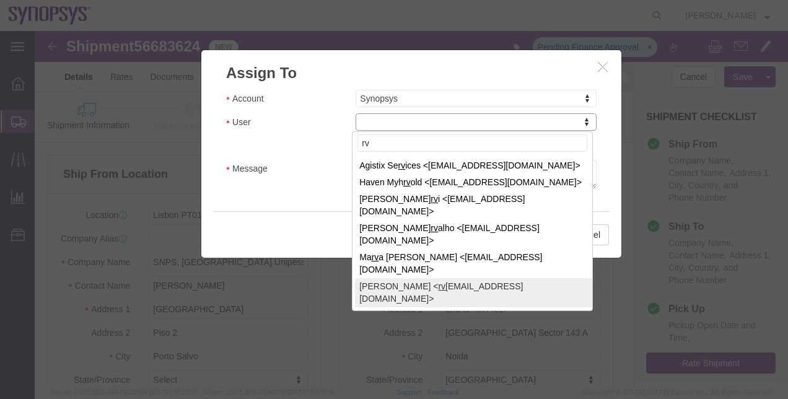
type input "rv"
select select "95521"
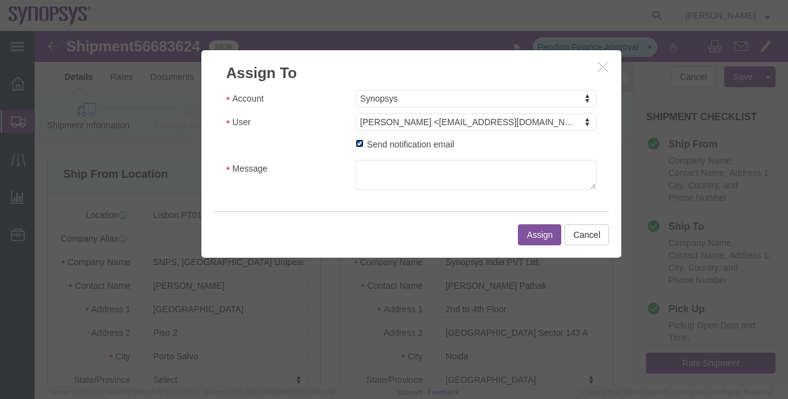
click input "Send notification email"
checkbox input "false"
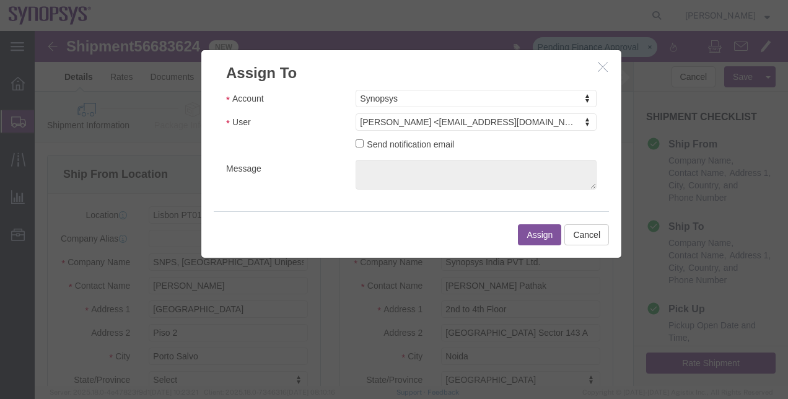
click button "Assign"
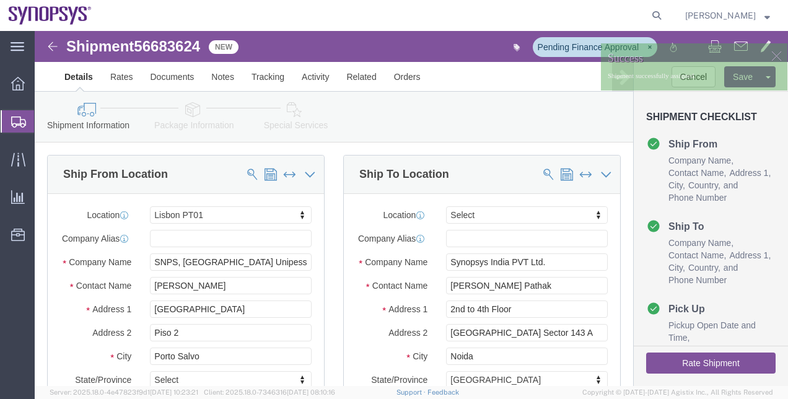
click at [0, 0] on span "Shipment Manager" at bounding box center [0, 0] width 0 height 0
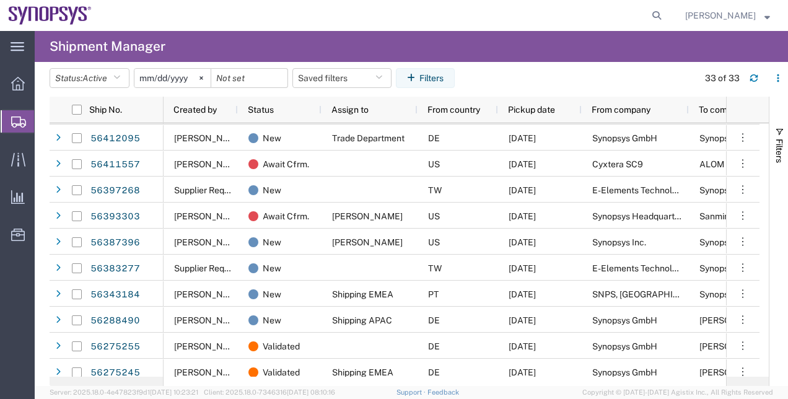
scroll to position [604, 0]
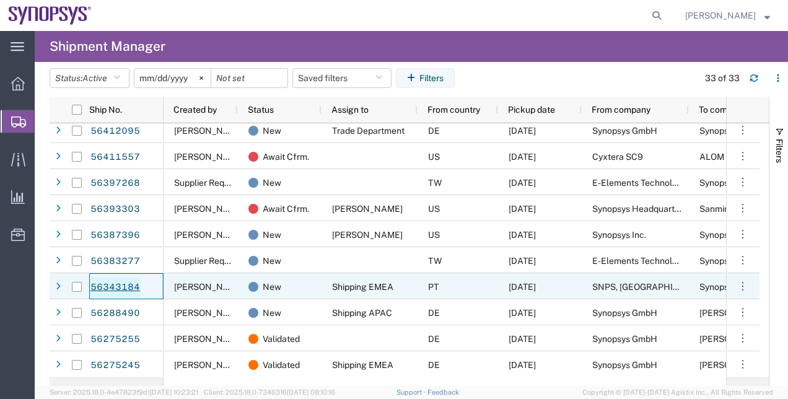
click at [116, 289] on link "56343184" at bounding box center [115, 287] width 51 height 20
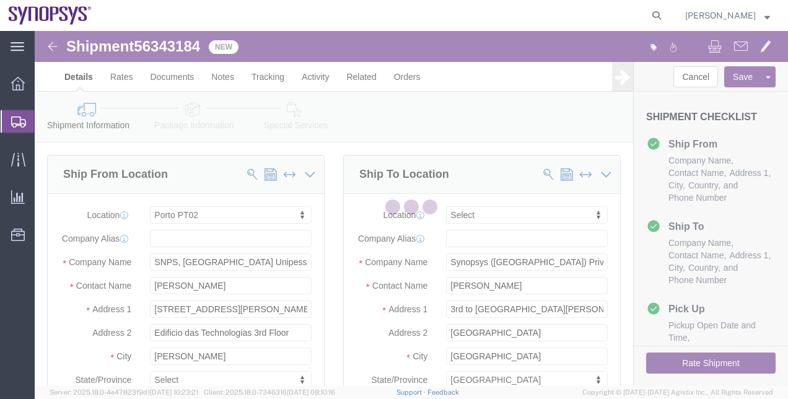
click at [164, 51] on div at bounding box center [411, 208] width 753 height 355
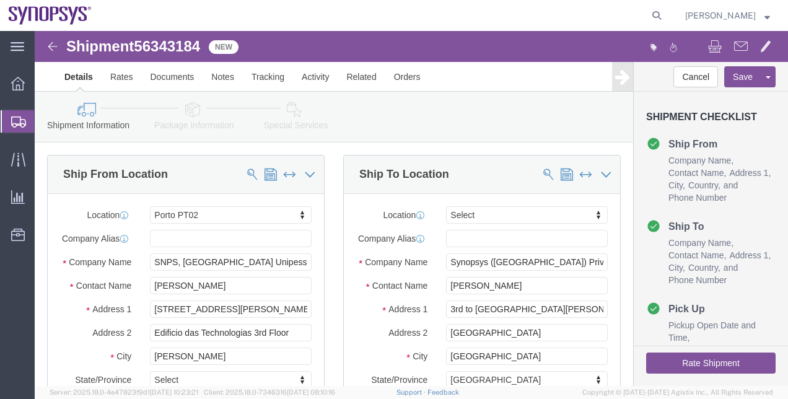
select select "63151"
select select
click span "56343184"
drag, startPoint x: 164, startPoint y: 51, endPoint x: 129, endPoint y: 20, distance: 46.5
click span "56343184"
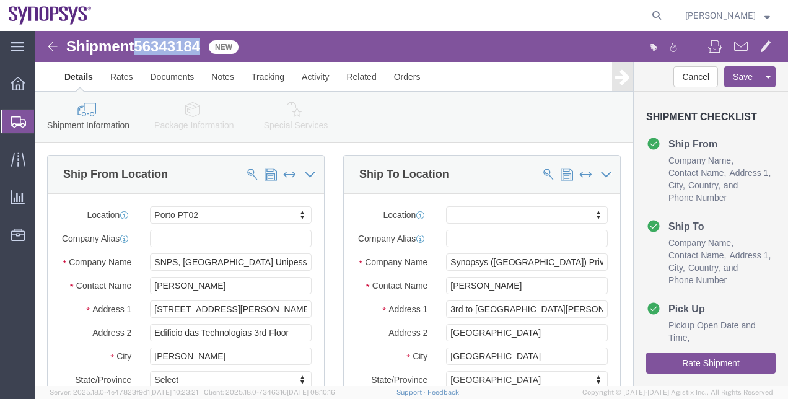
copy span "56343184"
click button "Rate Shipment"
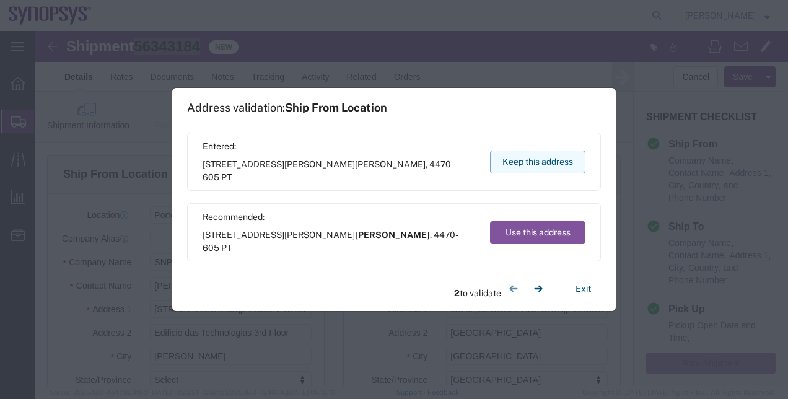
click at [558, 170] on button "Keep this address" at bounding box center [537, 162] width 95 height 23
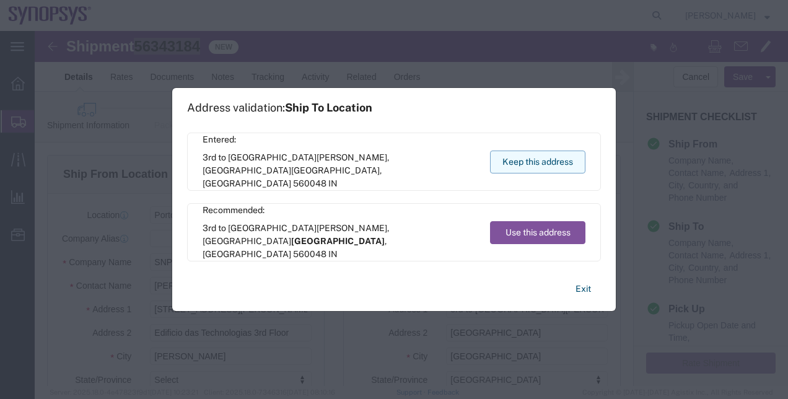
click at [558, 170] on button "Keep this address" at bounding box center [537, 162] width 95 height 23
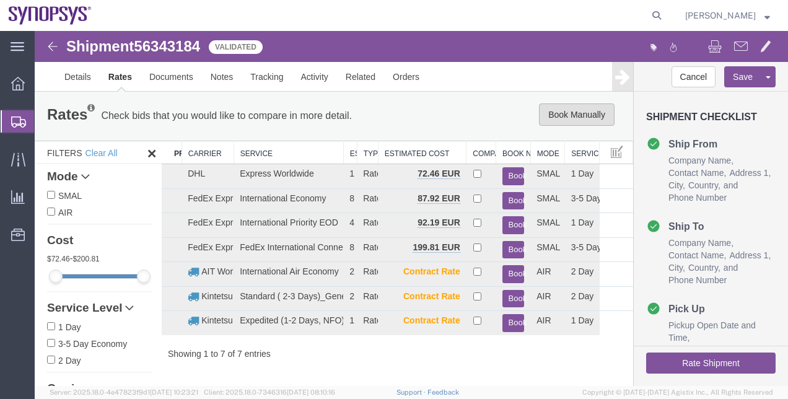
click at [589, 121] on button "Book Manually" at bounding box center [577, 114] width 76 height 22
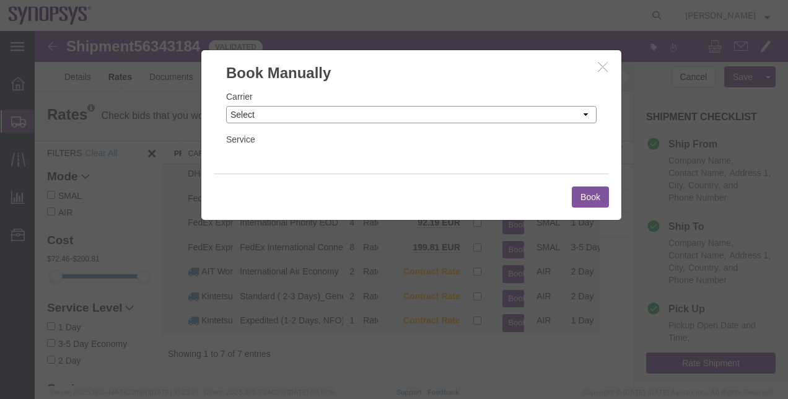
click at [456, 123] on select "Select Add New Carrier (and default service) AIT Worldwide Aerly Bird Alfaloc D…" at bounding box center [411, 114] width 370 height 17
select select "19953"
click at [226, 106] on select "Select Add New Carrier (and default service) AIT Worldwide Aerly Bird Alfaloc D…" at bounding box center [411, 114] width 370 height 17
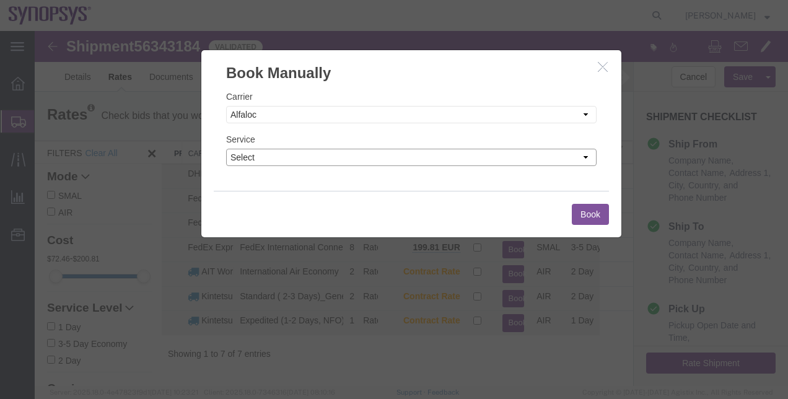
click at [382, 159] on select "Select Air Freight LTL Ocean Small Package Truckload" at bounding box center [411, 157] width 370 height 17
select select "37722"
click at [226, 149] on select "Select Air Freight LTL Ocean Small Package Truckload" at bounding box center [411, 157] width 370 height 17
click at [573, 209] on button "Book" at bounding box center [590, 214] width 37 height 21
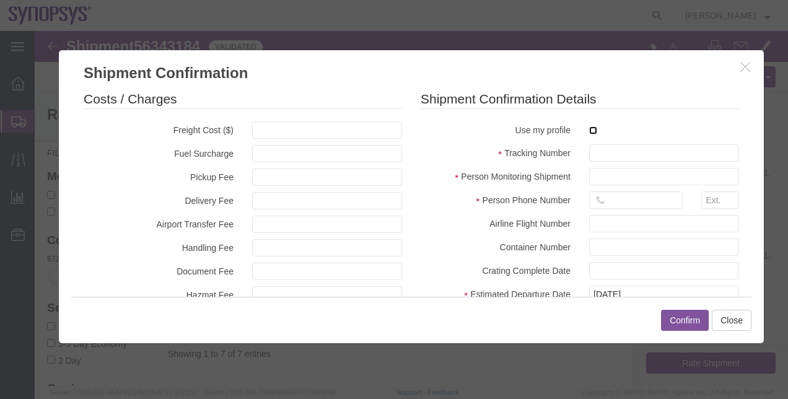
click at [590, 131] on input "checkbox" at bounding box center [593, 130] width 8 height 8
checkbox input "true"
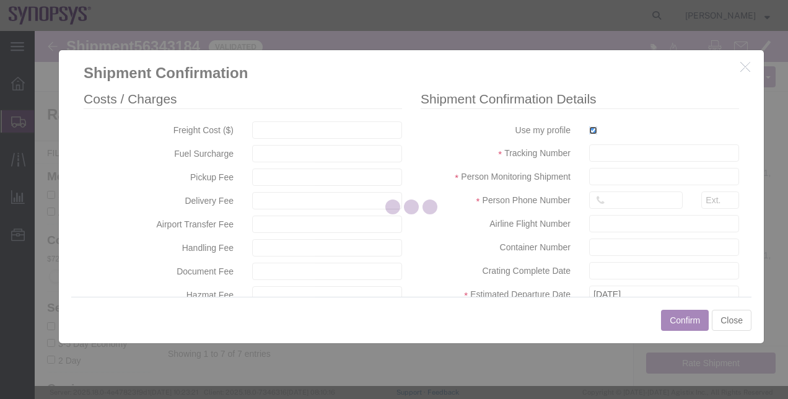
type input "[PERSON_NAME]"
type input "00351211251025"
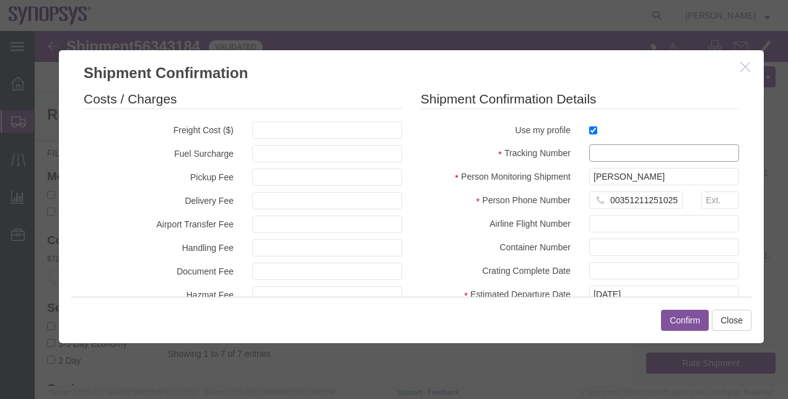
click at [600, 159] on input "text" at bounding box center [664, 152] width 150 height 17
type input "176-00449385"
drag, startPoint x: 756, startPoint y: 155, endPoint x: 761, endPoint y: 171, distance: 16.8
click at [761, 171] on div "Costs / Charges Freight Cost ($) Fuel Surcharge Pickup Fee Delivery Fee Airport…" at bounding box center [411, 190] width 705 height 213
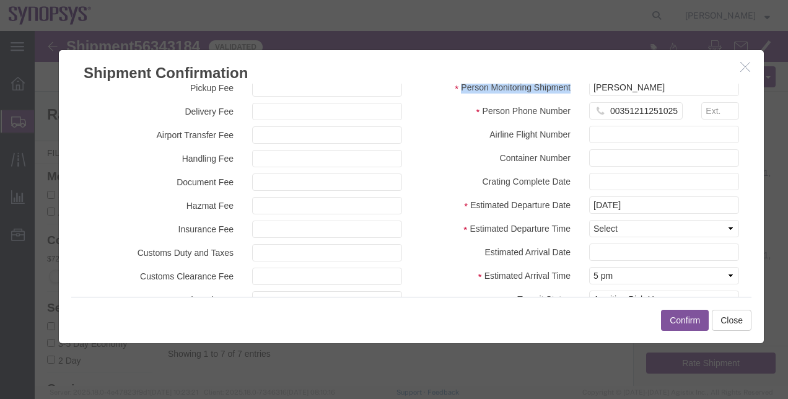
scroll to position [92, 0]
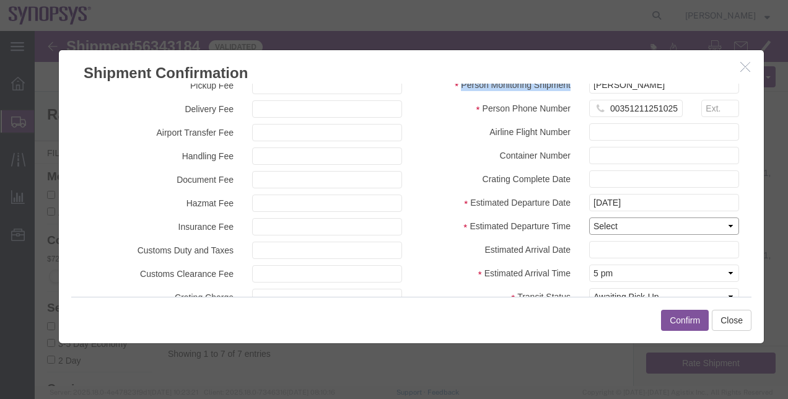
click at [694, 220] on select "Select Midnight 1 am 2 am 3 am 4 am 5 am 6 am 7 am 8 am 9 am 10 am 11 am 12 Noo…" at bounding box center [664, 225] width 150 height 17
select select "1000"
click at [589, 217] on select "Select Midnight 1 am 2 am 3 am 4 am 5 am 6 am 7 am 8 am 9 am 10 am 11 am 12 Noo…" at bounding box center [664, 225] width 150 height 17
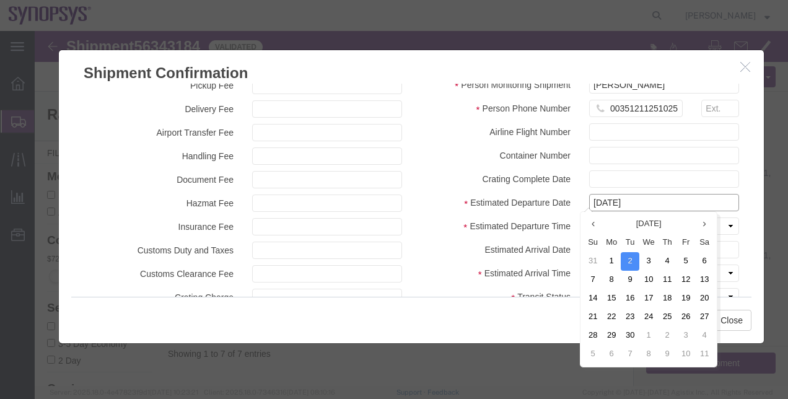
click at [664, 204] on input "[DATE]" at bounding box center [664, 202] width 150 height 17
click at [594, 225] on th at bounding box center [592, 224] width 19 height 19
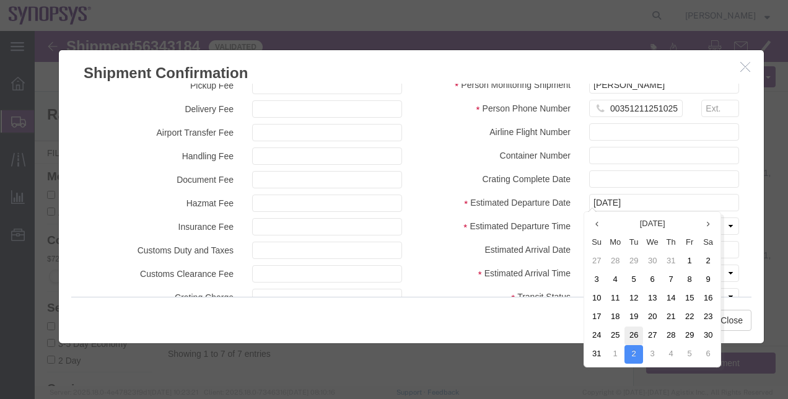
click at [629, 334] on td "26" at bounding box center [633, 335] width 19 height 19
click at [640, 211] on body "Shipment 56343184 7 of 7 Validated Details Rates Documents Notes Tracking Activ…" at bounding box center [411, 187] width 753 height 313
click at [658, 335] on td "27" at bounding box center [652, 335] width 19 height 19
type input "[DATE]"
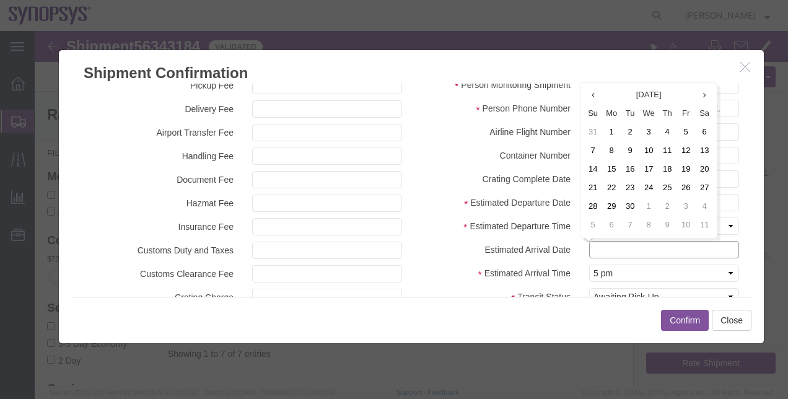
click at [652, 250] on input "text" at bounding box center [664, 249] width 150 height 17
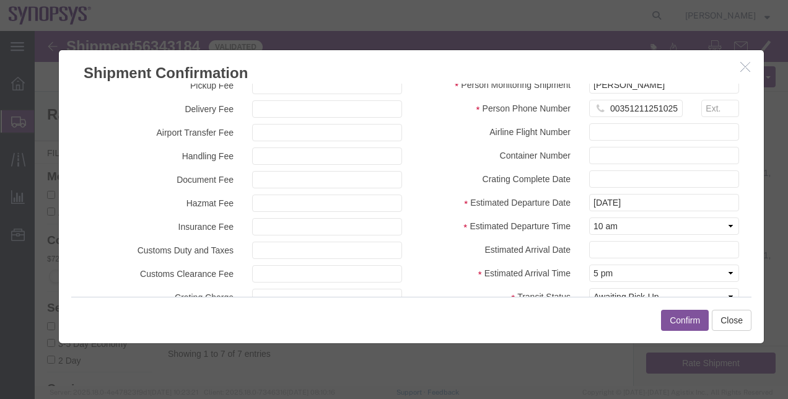
click at [740, 253] on div at bounding box center [664, 249] width 168 height 17
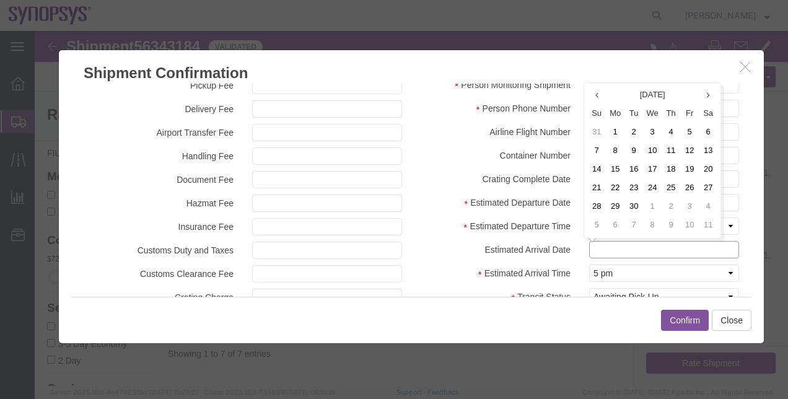
click at [716, 253] on input "text" at bounding box center [664, 249] width 150 height 17
click at [632, 255] on input "text" at bounding box center [664, 249] width 150 height 17
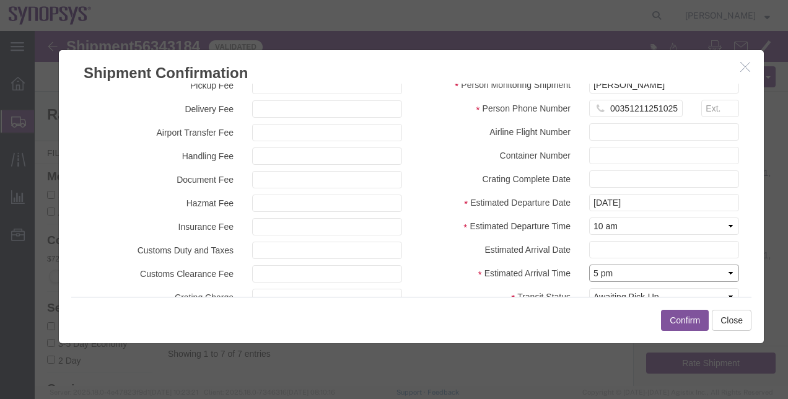
click at [639, 273] on select "Select Midnight 1 am 2 am 3 am 4 am 5 am 6 am 7 am 8 am 9 am 10 am 11 am 12 Noo…" at bounding box center [664, 272] width 150 height 17
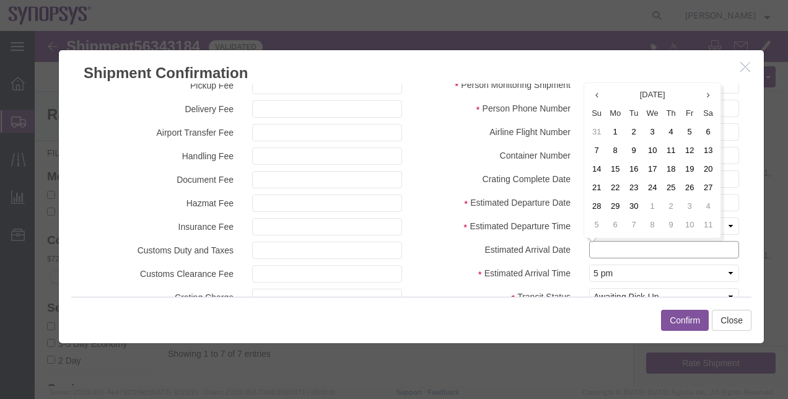
click at [600, 253] on input "text" at bounding box center [664, 249] width 150 height 17
type input "[DATE]"
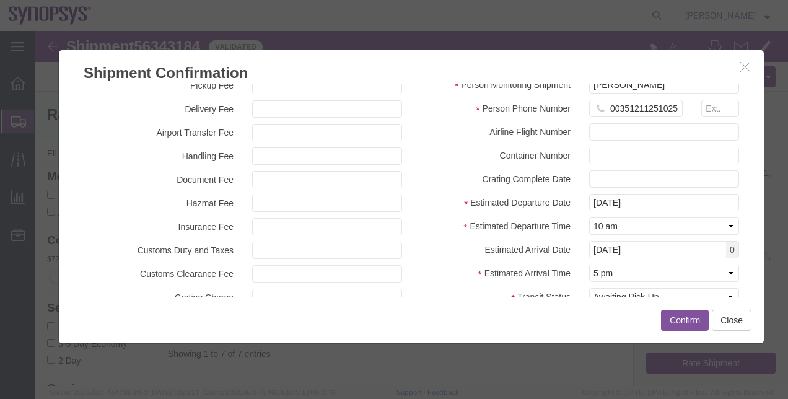
click at [432, 279] on label "Estimated Arrival Time" at bounding box center [495, 271] width 168 height 15
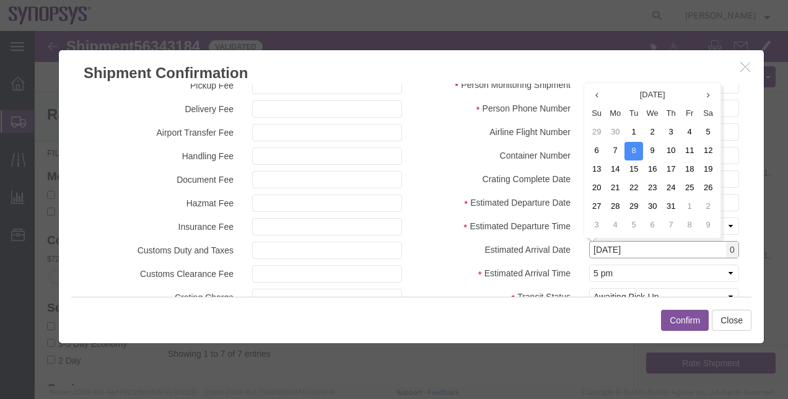
click at [626, 251] on input "[DATE]" at bounding box center [664, 249] width 150 height 17
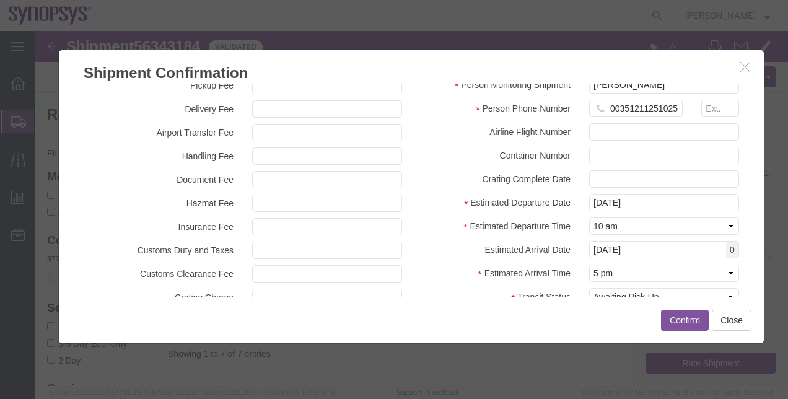
click at [753, 191] on div "Costs / Charges Freight Cost ($) Fuel Surcharge Pickup Fee Delivery Fee Airport…" at bounding box center [411, 190] width 705 height 213
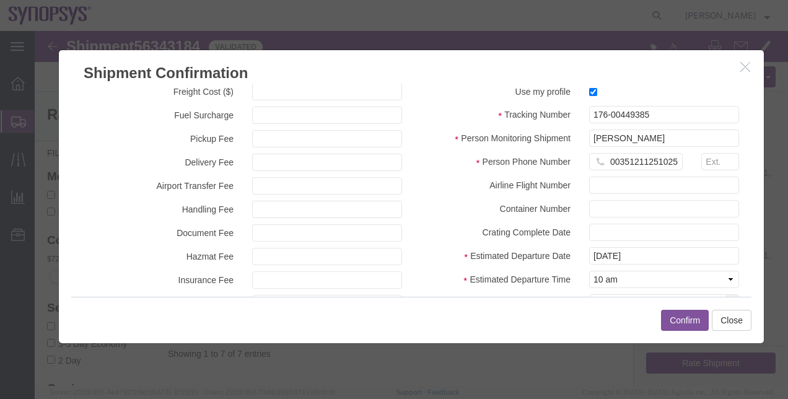
scroll to position [24, 0]
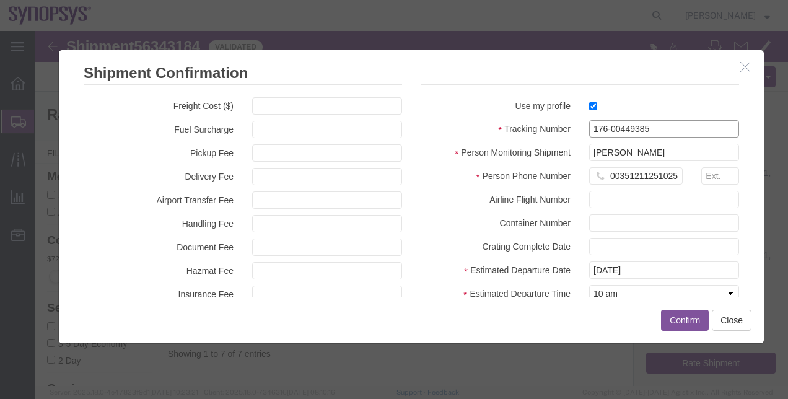
drag, startPoint x: 664, startPoint y: 129, endPoint x: 526, endPoint y: 114, distance: 138.4
click at [526, 114] on fieldset "Shipment Confirmation Details Use my profile Tracking Number 176-00449385 Perso…" at bounding box center [580, 222] width 318 height 313
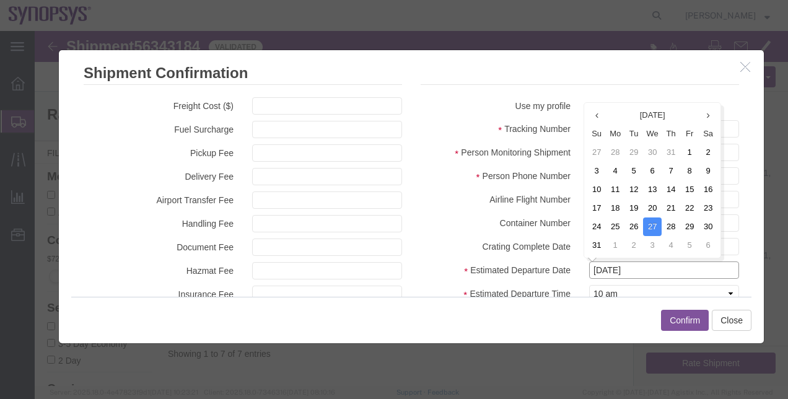
click at [626, 272] on input "[DATE]" at bounding box center [664, 269] width 150 height 17
click at [596, 245] on td "31" at bounding box center [596, 245] width 19 height 19
type input "[DATE]"
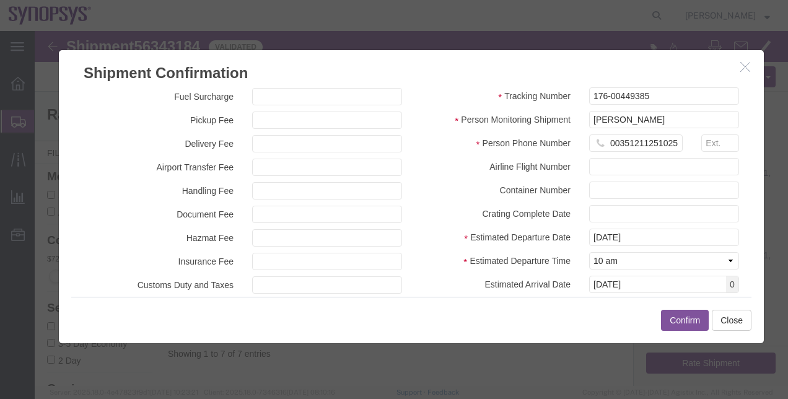
scroll to position [61, 0]
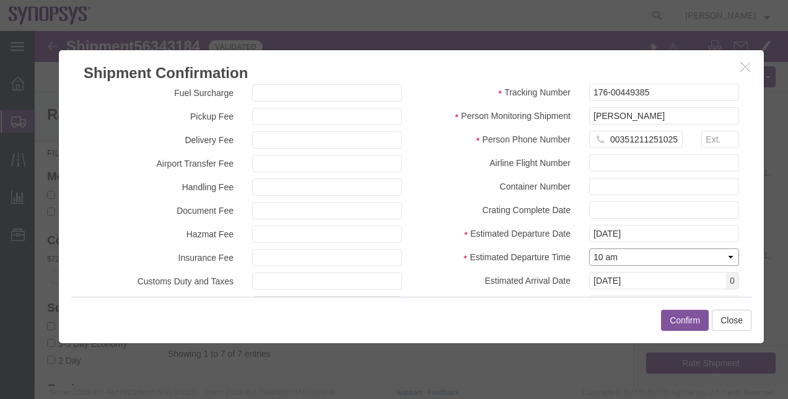
click at [716, 257] on select "Select Midnight 1 am 2 am 3 am 4 am 5 am 6 am 7 am 8 am 9 am 10 am 11 am 12 Noo…" at bounding box center [664, 256] width 150 height 17
select select "0300"
click at [589, 248] on select "Select Midnight 1 am 2 am 3 am 4 am 5 am 6 am 7 am 8 am 9 am 10 am 11 am 12 Noo…" at bounding box center [664, 256] width 150 height 17
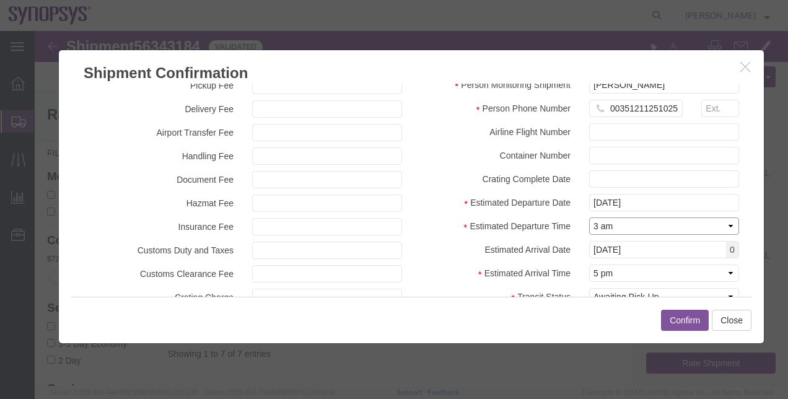
scroll to position [98, 0]
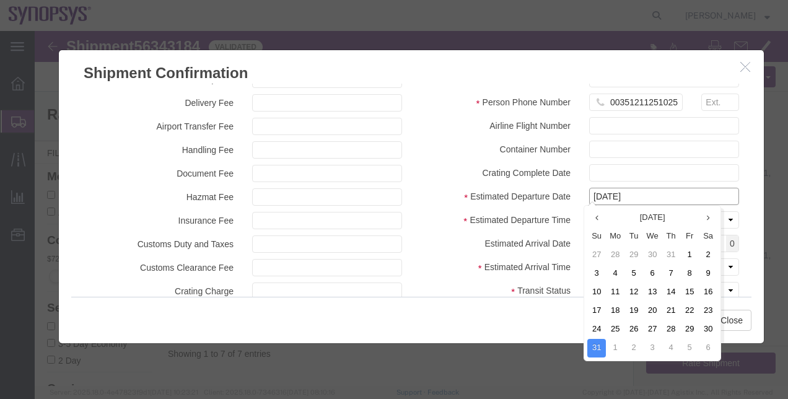
click at [657, 197] on input "[DATE]" at bounding box center [664, 196] width 150 height 17
click at [656, 328] on td "27" at bounding box center [652, 329] width 19 height 19
type input "[DATE]"
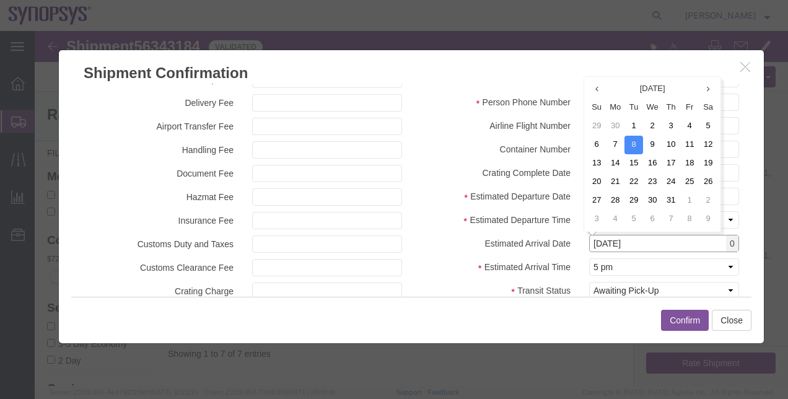
click at [690, 249] on input "[DATE]" at bounding box center [664, 243] width 150 height 17
click at [600, 92] on th at bounding box center [596, 89] width 19 height 19
click at [710, 90] on th at bounding box center [708, 89] width 19 height 19
click at [599, 218] on td "31" at bounding box center [596, 219] width 19 height 19
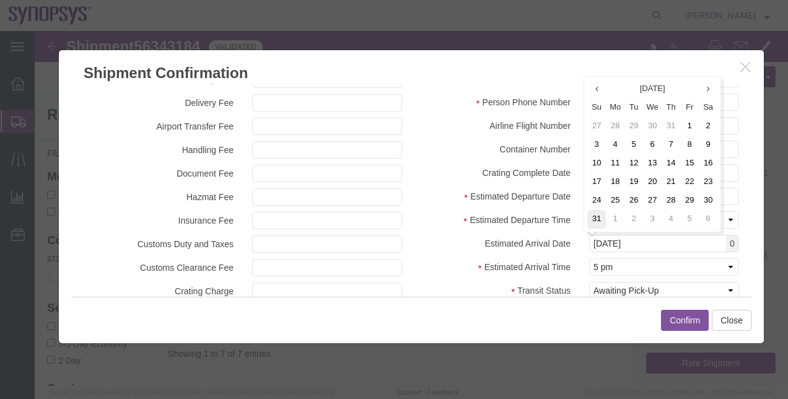
type input "[DATE]"
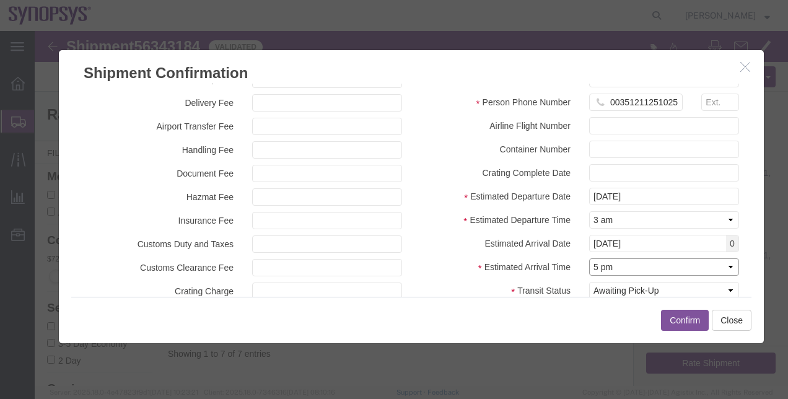
click at [629, 268] on select "Select Midnight 1 am 2 am 3 am 4 am 5 am 6 am 7 am 8 am 9 am 10 am 11 am 12 Noo…" at bounding box center [664, 266] width 150 height 17
select select "0300"
click at [589, 258] on select "Select Midnight 1 am 2 am 3 am 4 am 5 am 6 am 7 am 8 am 9 am 10 am 11 am 12 Noo…" at bounding box center [664, 266] width 150 height 17
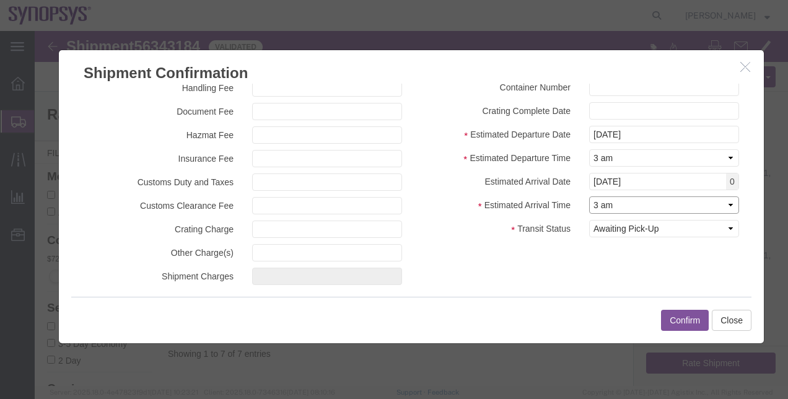
scroll to position [170, 0]
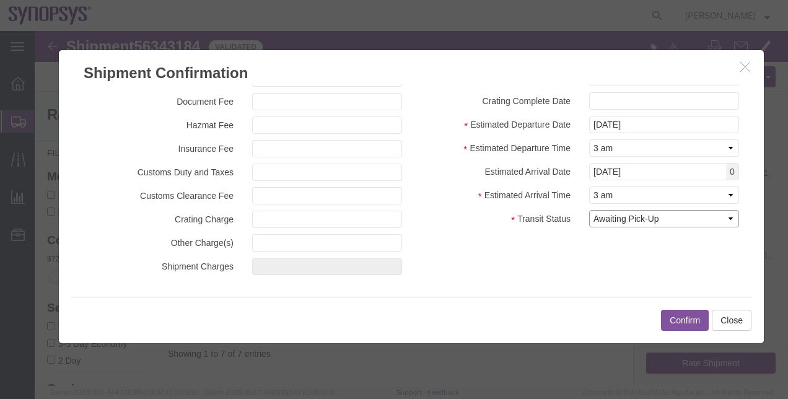
click at [705, 222] on select "Select Arrival Notice Available Arrival Notice Imported Arrive at Delivery Loca…" at bounding box center [664, 218] width 150 height 17
select select "INTRANST"
click at [589, 210] on select "Select Arrival Notice Available Arrival Notice Imported Arrive at Delivery Loca…" at bounding box center [664, 218] width 150 height 17
click at [686, 320] on button "Confirm" at bounding box center [685, 320] width 48 height 21
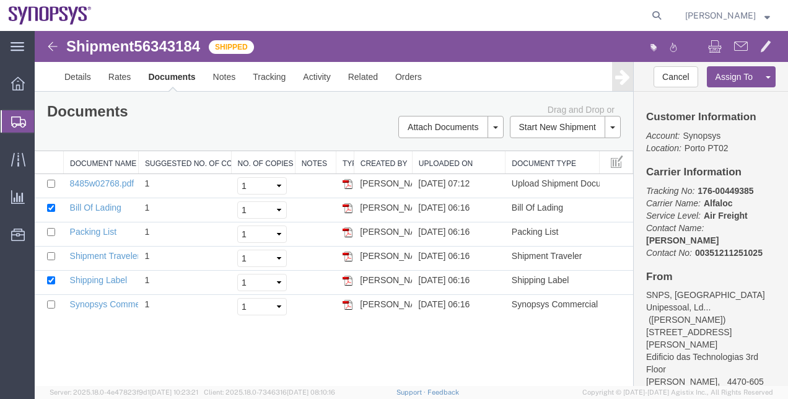
click at [0, 0] on span "Shipment Manager" at bounding box center [0, 0] width 0 height 0
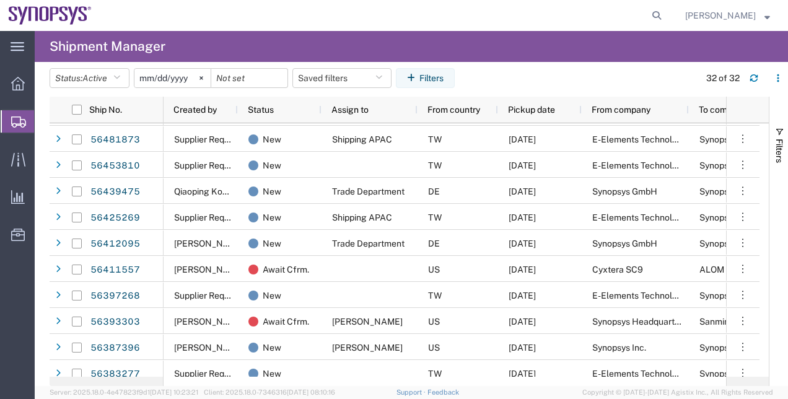
scroll to position [493, 0]
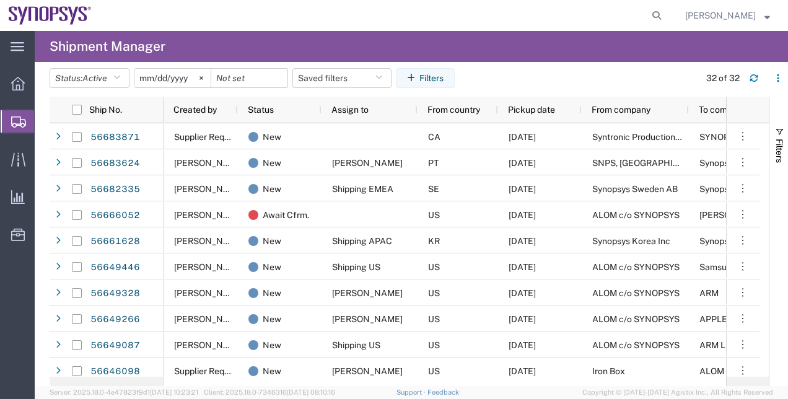
click at [521, 88] on agx-table-filter-chips "Status: Active Active All Approved Booked Canceled Delivered Denied New On Hold…" at bounding box center [372, 82] width 644 height 28
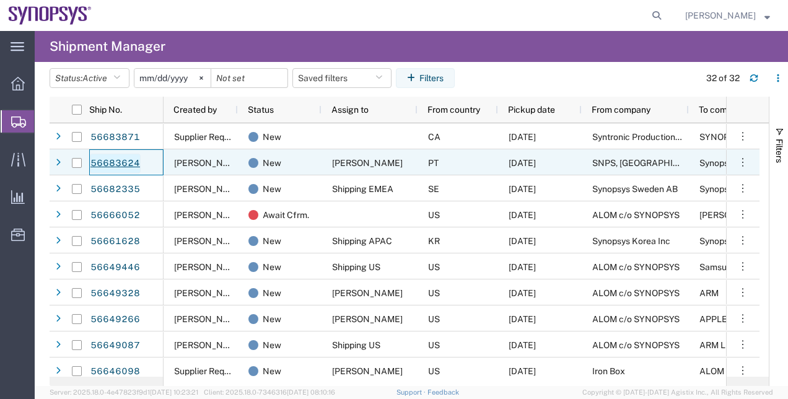
click at [113, 159] on link "56683624" at bounding box center [115, 164] width 51 height 20
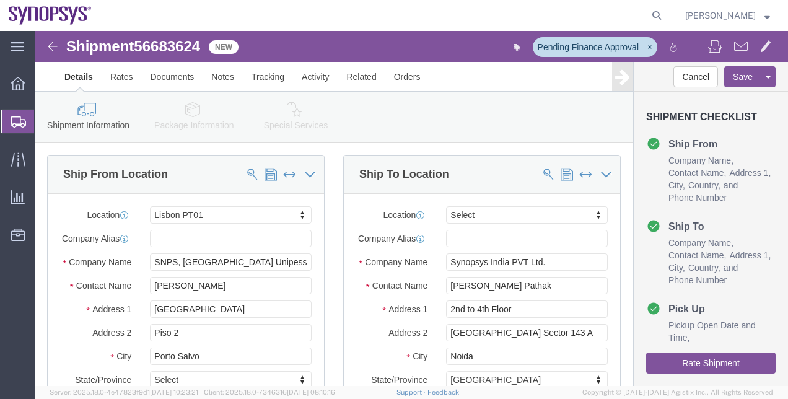
select select "63152"
select select
click link "Package Information"
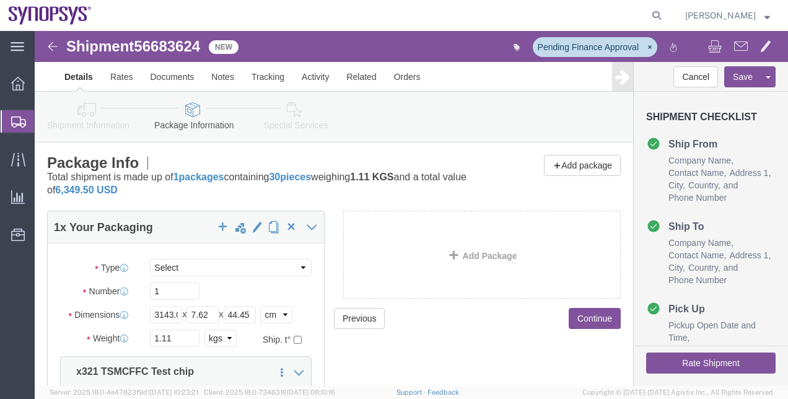
click icon
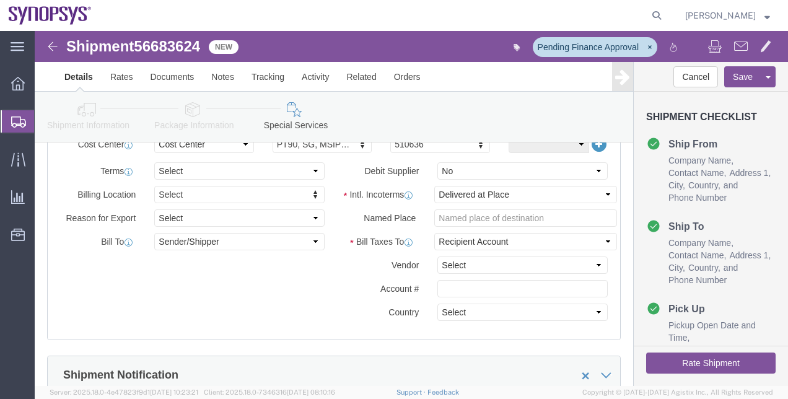
scroll to position [623, 0]
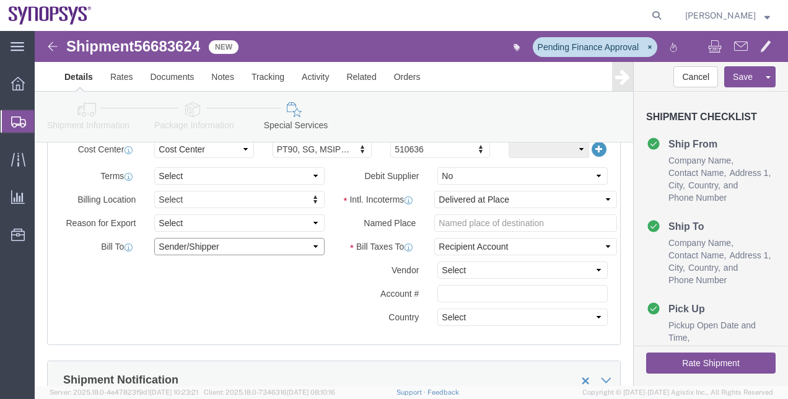
click select "Select Recipient Account Sender/Shipper Third Party Account"
select select
click select "Select Recipient Account Sender/Shipper Third Party Account"
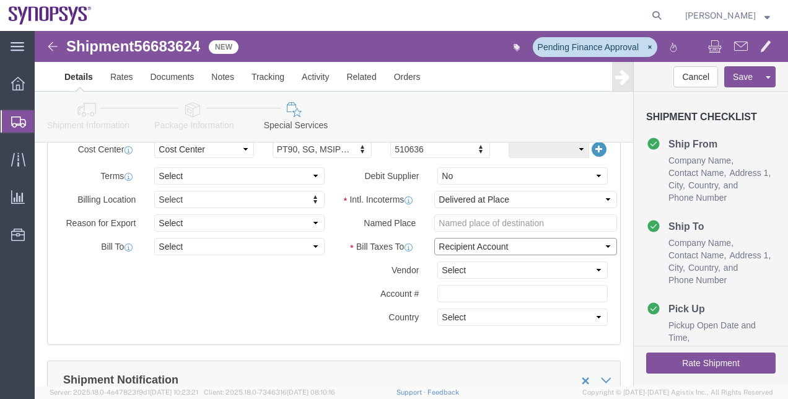
click select "Select Recipient Account Sender/Shipper Third Party Account"
click link "Documents"
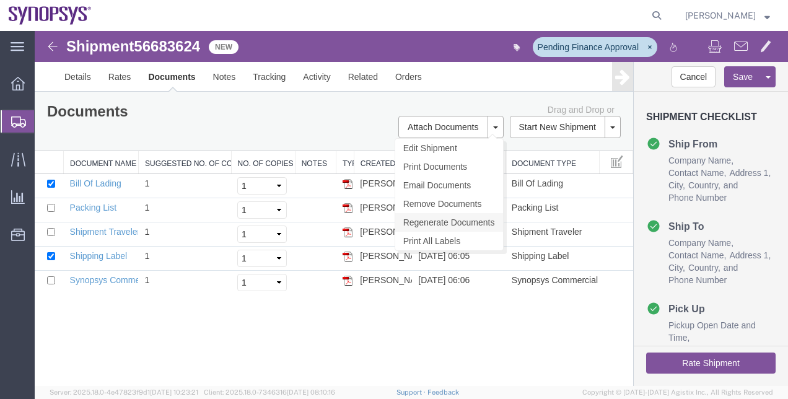
click at [461, 221] on link "Regenerate Documents" at bounding box center [449, 222] width 108 height 19
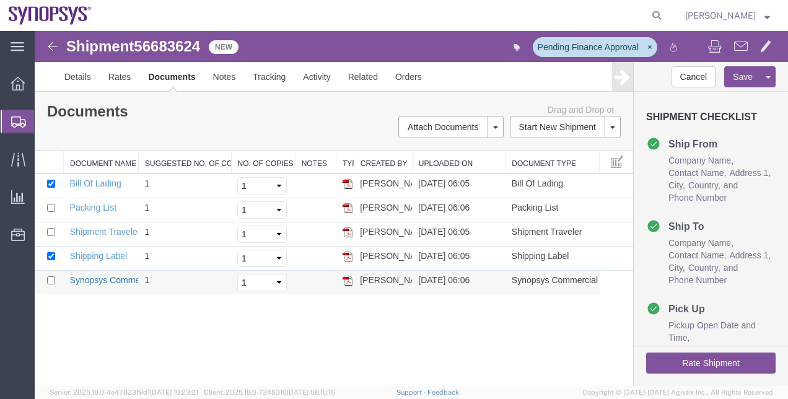
click at [115, 279] on link "Synopsys Commercial Invoice" at bounding box center [128, 280] width 116 height 10
click at [308, 89] on link "Activity" at bounding box center [316, 77] width 45 height 30
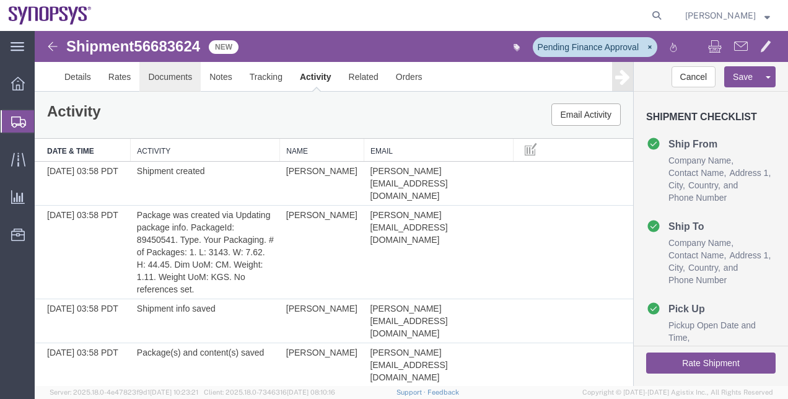
click at [175, 87] on link "Documents" at bounding box center [169, 77] width 61 height 30
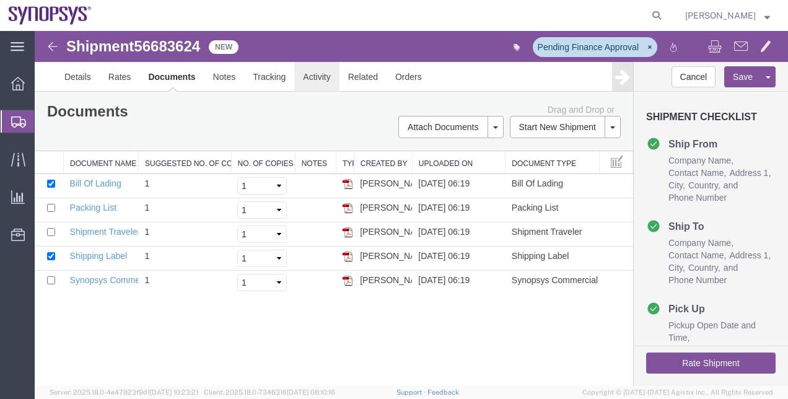
click at [298, 77] on link "Activity" at bounding box center [316, 77] width 45 height 30
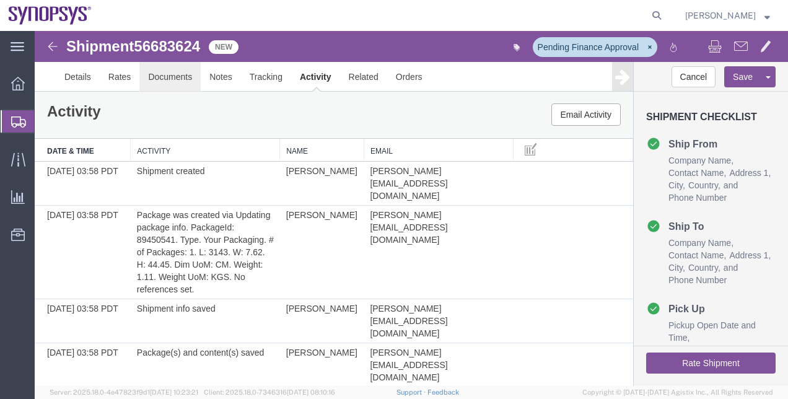
click at [190, 79] on link "Documents" at bounding box center [169, 77] width 61 height 30
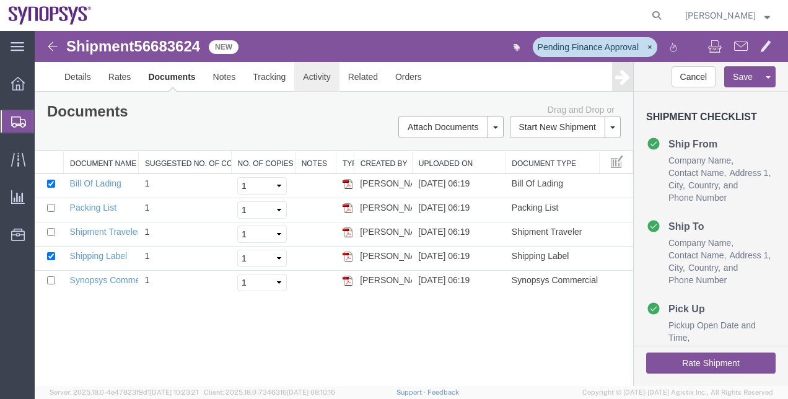
click at [312, 90] on link "Activity" at bounding box center [316, 77] width 45 height 30
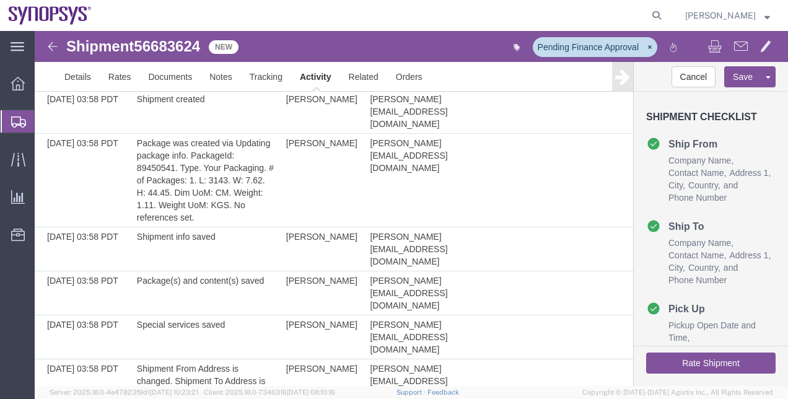
scroll to position [78, 0]
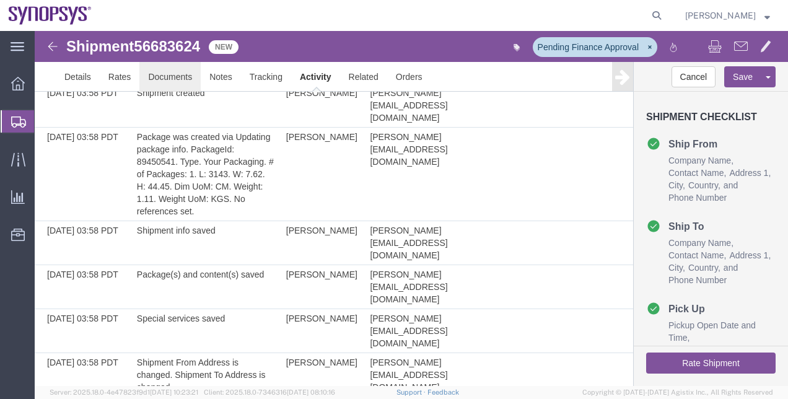
click at [154, 68] on link "Documents" at bounding box center [169, 77] width 61 height 30
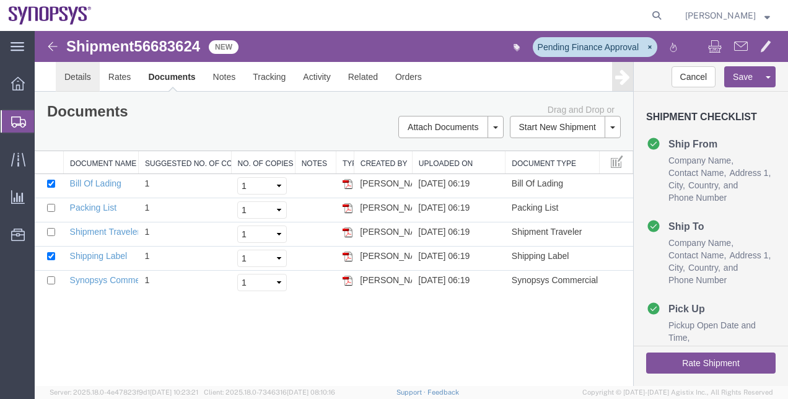
click at [73, 75] on link "Details" at bounding box center [78, 77] width 44 height 30
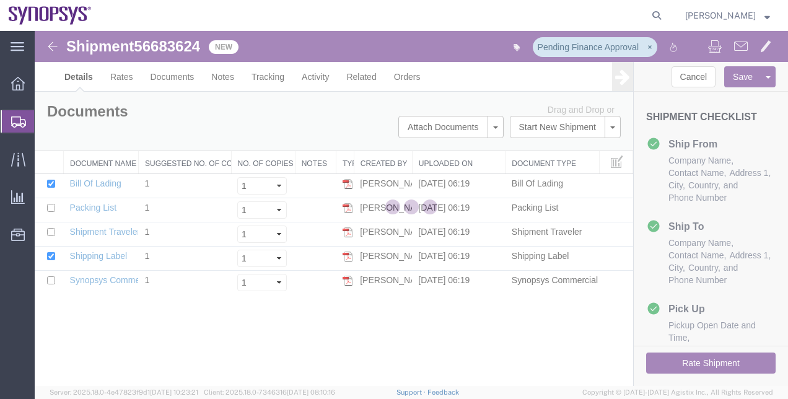
select select "63152"
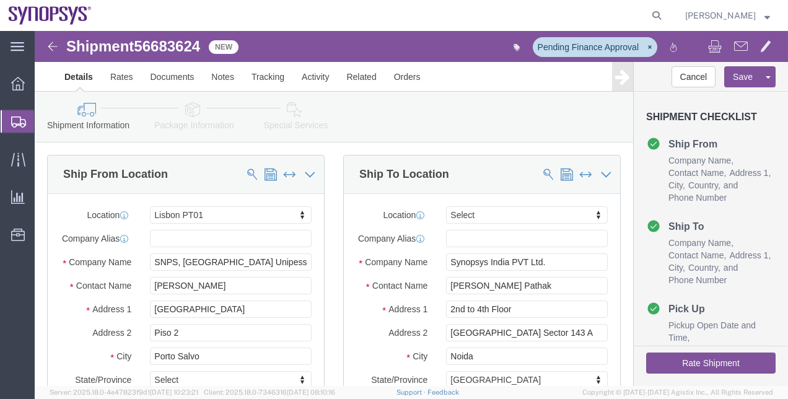
click icon
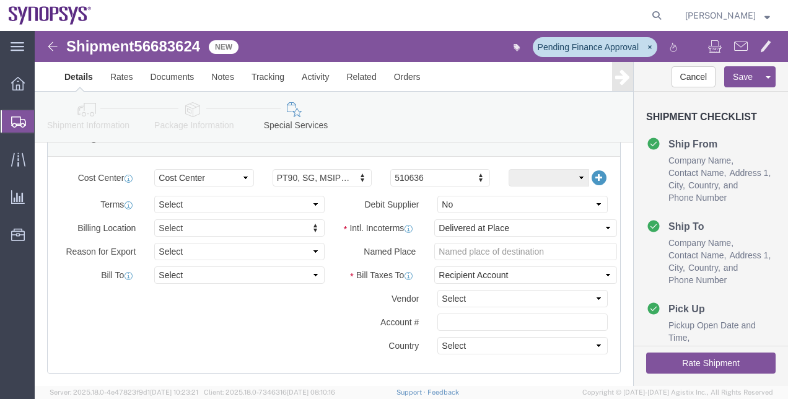
scroll to position [592, 0]
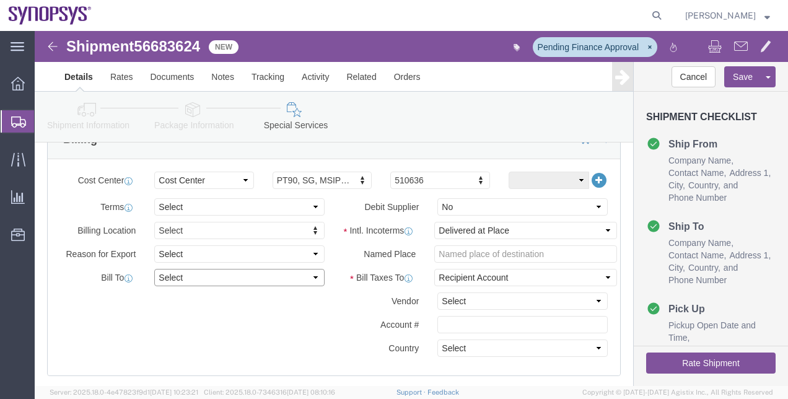
click select "Select Recipient Account Sender/Shipper Third Party Account"
click select "Select Free of Charge Free of Cost NET 30 NET 45 NET 60 See Comment"
select select "FREE_OF_CHARGE"
click select "Select Free of Charge Free of Cost NET 30 NET 45 NET 60 See Comment"
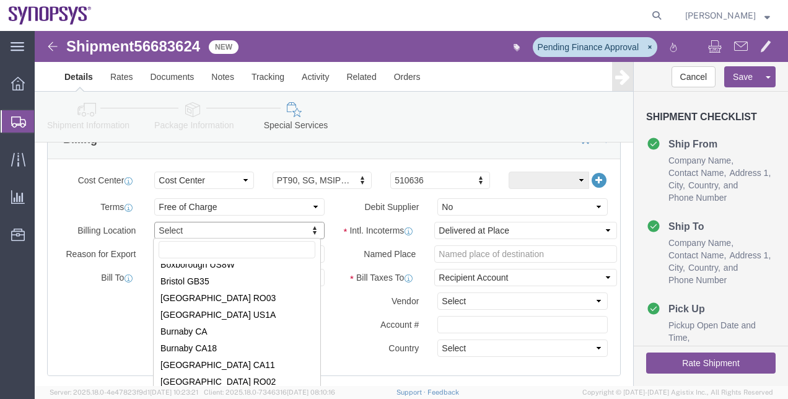
scroll to position [462, 0]
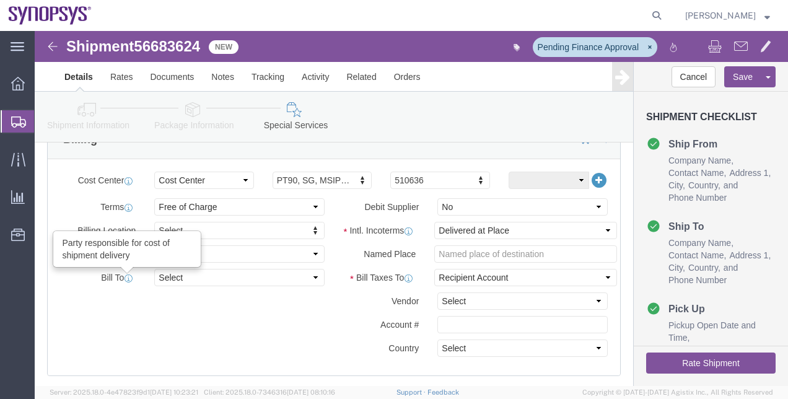
click icon
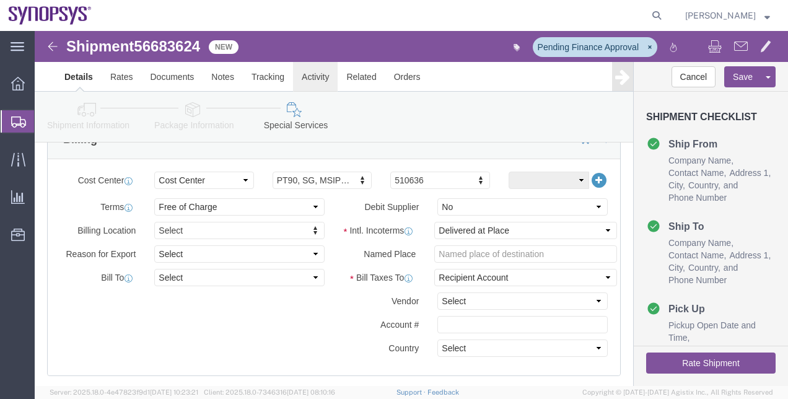
click link "Activity"
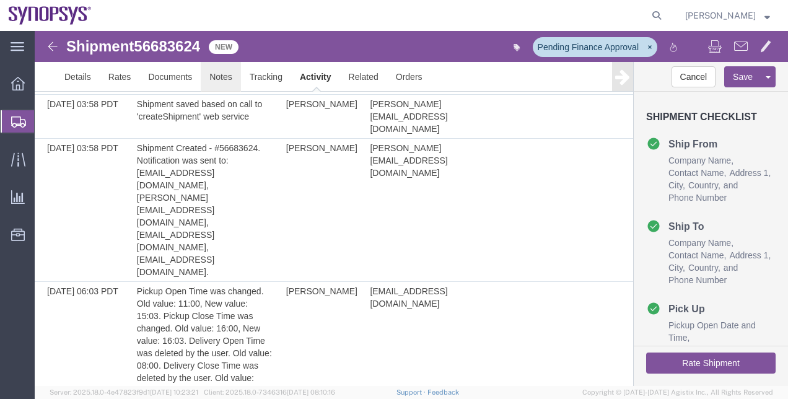
click at [228, 79] on link "Notes" at bounding box center [221, 77] width 40 height 30
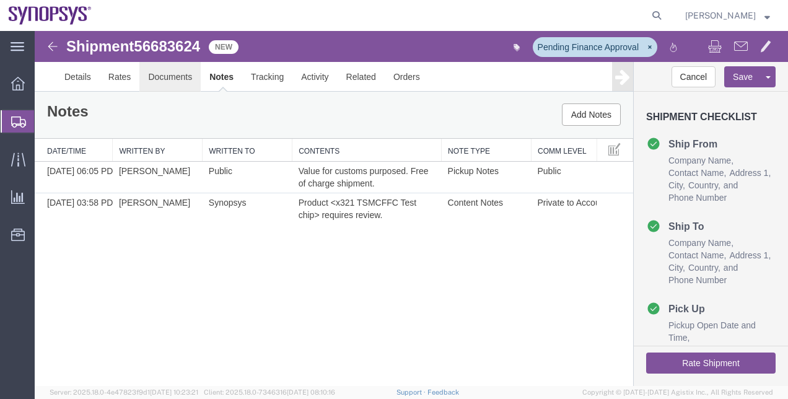
click at [175, 73] on link "Documents" at bounding box center [169, 77] width 61 height 30
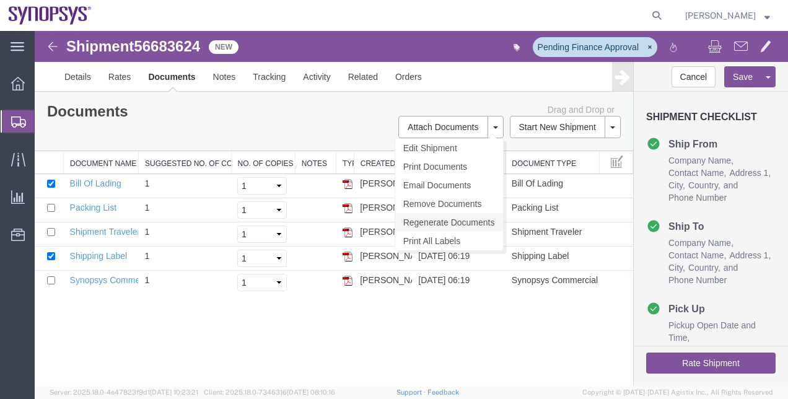
click at [474, 222] on link "Regenerate Documents" at bounding box center [449, 222] width 108 height 19
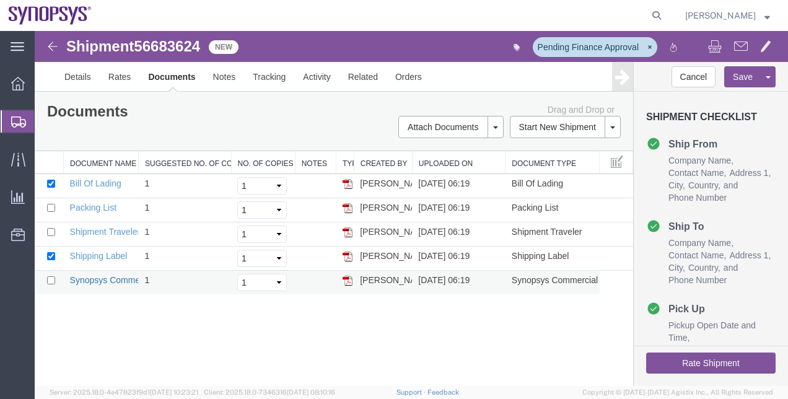
click at [123, 281] on link "Synopsys Commercial Invoice" at bounding box center [128, 280] width 116 height 10
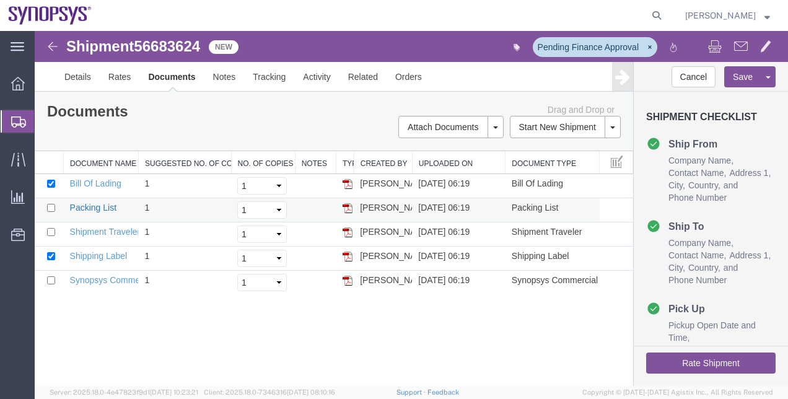
click at [94, 207] on link "Packing List" at bounding box center [93, 208] width 46 height 10
click at [700, 354] on button "Rate Shipment" at bounding box center [710, 362] width 129 height 21
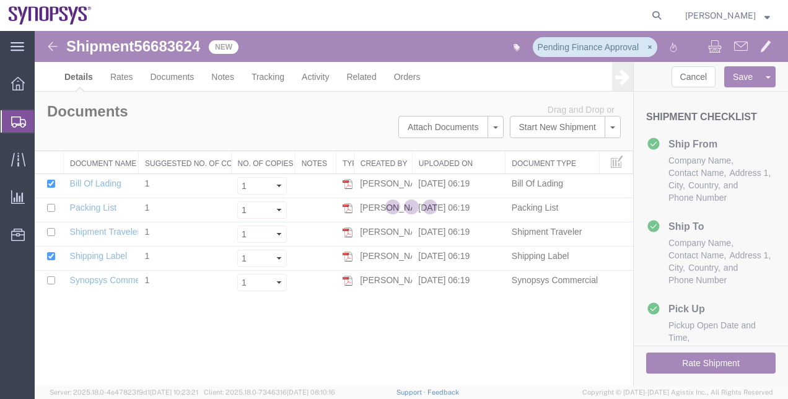
select select "63152"
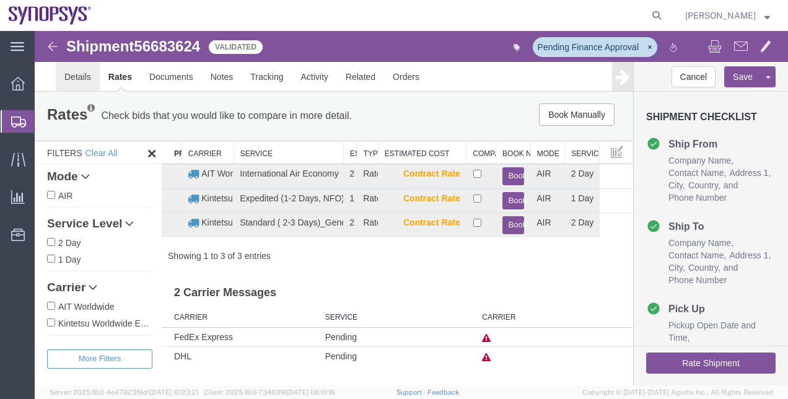
click at [79, 84] on link "Details" at bounding box center [78, 77] width 44 height 30
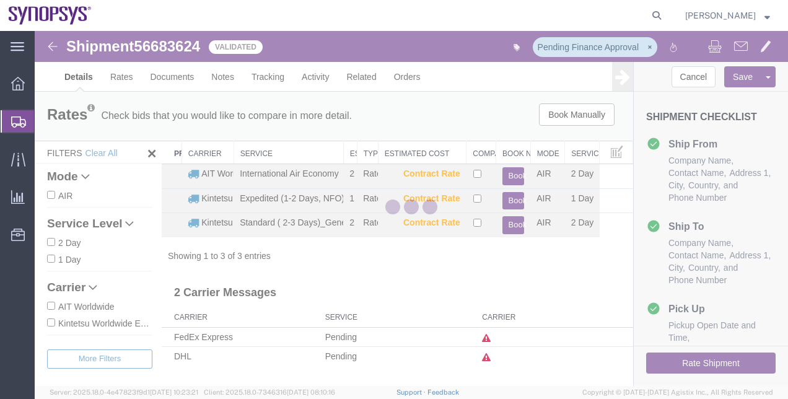
select select "63152"
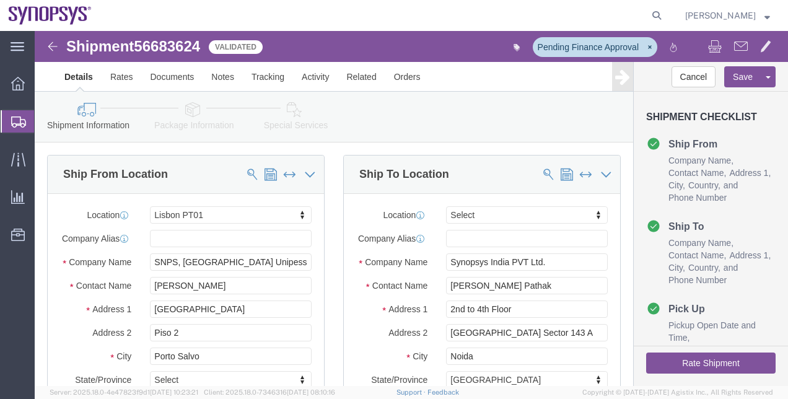
click link "Special Services"
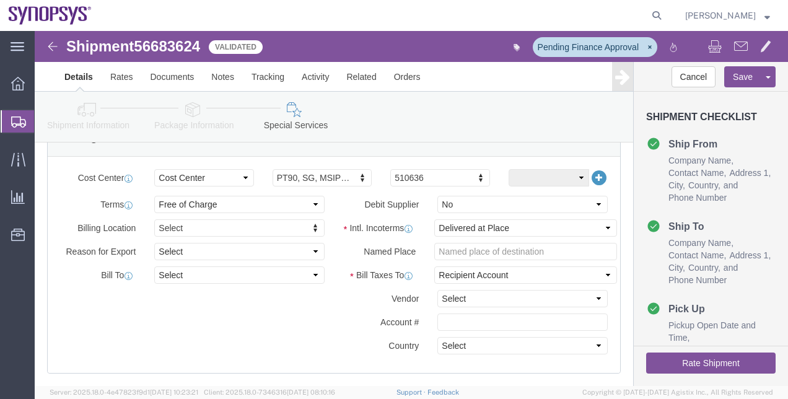
scroll to position [585, 0]
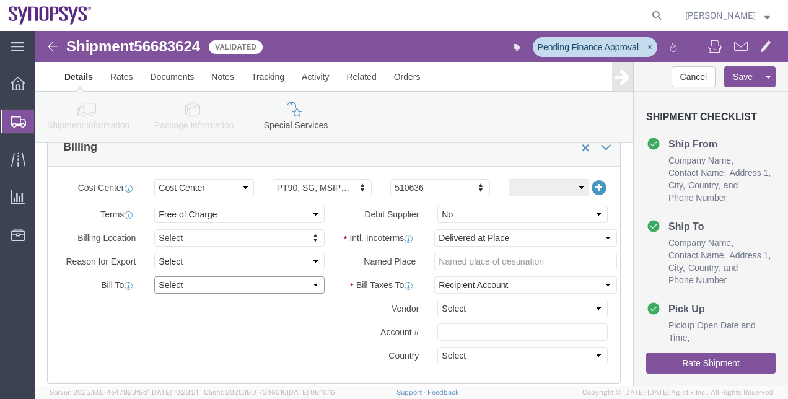
click select "Select Recipient Account Sender/Shipper Third Party Account"
select select "RCPN"
click select "Select Recipient Account Sender/Shipper Third Party Account"
type input "Synopsys India PVT Ltd."
type input "2nd to 4th Floor"
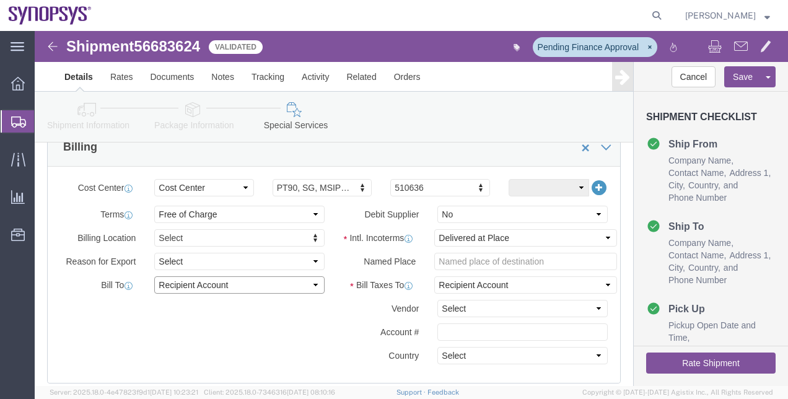
select select "IN"
select select
type input "[PHONE_NUMBER]"
type input "[PERSON_NAME] Pathak"
type input "[GEOGRAPHIC_DATA] Sector 143 A"
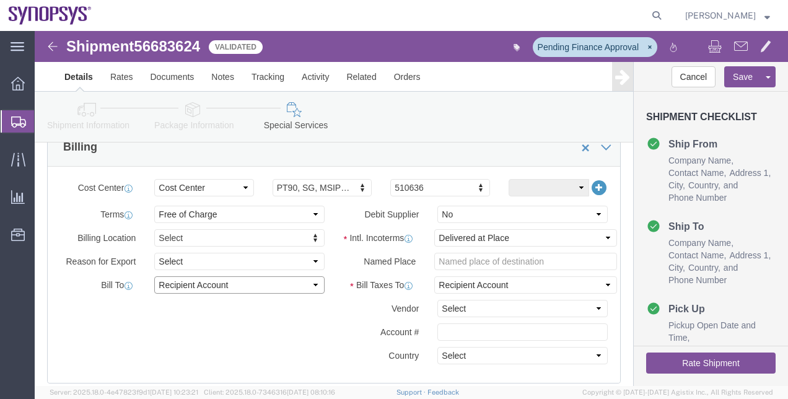
type input "Noida"
type input "201307"
click select "Select DHL FedEx Express UPS"
select select "FedEx Express"
click select "Select DHL FedEx Express UPS"
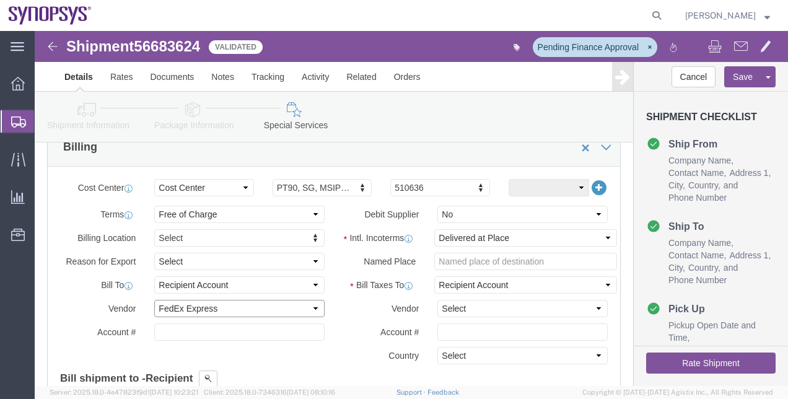
click select "Select DHL FedEx Express UPS"
drag, startPoint x: 35, startPoint y: 264, endPoint x: 132, endPoint y: 242, distance: 99.8
click div "Billing Location Select Select My Profile Location [GEOGRAPHIC_DATA] DE04 Agrat…"
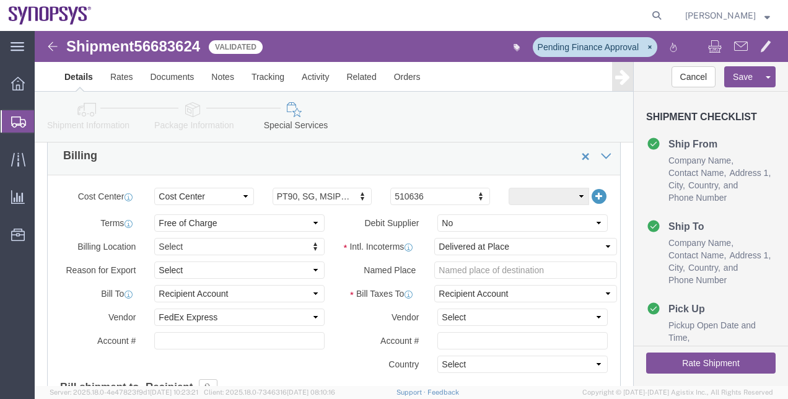
scroll to position [571, 0]
